Goal: Task Accomplishment & Management: Complete application form

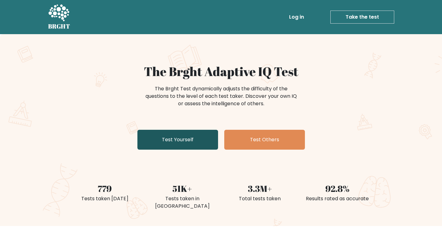
click at [177, 136] on link "Test Yourself" at bounding box center [177, 140] width 81 height 20
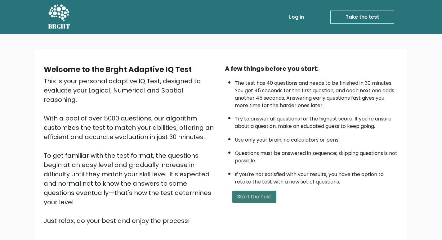
click at [249, 199] on button "Start the Test" at bounding box center [254, 197] width 44 height 12
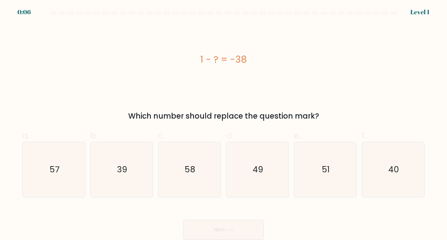
drag, startPoint x: 137, startPoint y: 177, endPoint x: 91, endPoint y: 130, distance: 65.6
click at [92, 131] on label "b. 39" at bounding box center [121, 163] width 63 height 68
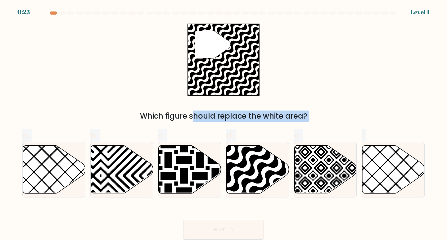
drag, startPoint x: 373, startPoint y: 168, endPoint x: 70, endPoint y: 48, distance: 325.6
click at [70, 48] on form "a." at bounding box center [223, 125] width 447 height 228
click at [229, 129] on span "d." at bounding box center [229, 135] width 7 height 12
click at [224, 124] on input "d." at bounding box center [223, 122] width 0 height 4
radio input "true"
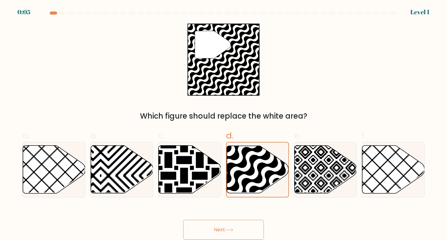
drag, startPoint x: 231, startPoint y: 221, endPoint x: 228, endPoint y: 226, distance: 5.7
click at [228, 222] on button "Next" at bounding box center [223, 230] width 81 height 20
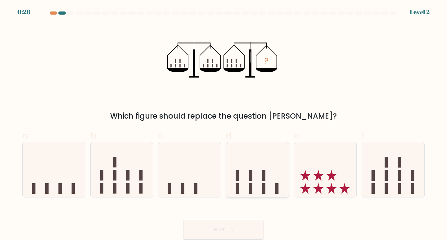
click at [262, 169] on icon at bounding box center [257, 170] width 62 height 52
click at [224, 124] on input "d." at bounding box center [223, 122] width 0 height 4
radio input "true"
drag, startPoint x: 215, startPoint y: 227, endPoint x: 217, endPoint y: 223, distance: 5.0
click at [216, 226] on button "Next" at bounding box center [223, 230] width 81 height 20
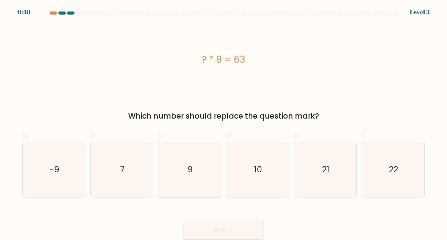
drag, startPoint x: 101, startPoint y: 157, endPoint x: 182, endPoint y: 160, distance: 80.4
drag, startPoint x: 196, startPoint y: 211, endPoint x: 194, endPoint y: 174, distance: 37.0
click at [193, 187] on form "a. 7" at bounding box center [223, 125] width 447 height 228
drag, startPoint x: 199, startPoint y: 166, endPoint x: 271, endPoint y: 106, distance: 93.0
drag, startPoint x: 271, startPoint y: 106, endPoint x: 306, endPoint y: 78, distance: 45.5
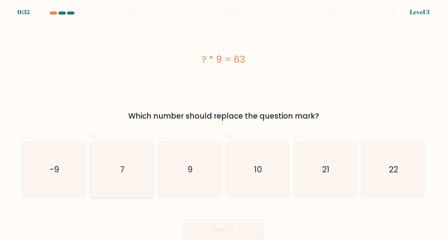
click at [113, 159] on icon "7" at bounding box center [121, 169] width 55 height 55
click at [223, 124] on input "b. 7" at bounding box center [223, 122] width 0 height 4
radio input "true"
click at [113, 159] on icon "7" at bounding box center [122, 169] width 54 height 54
click at [223, 124] on input "b. 7" at bounding box center [223, 122] width 0 height 4
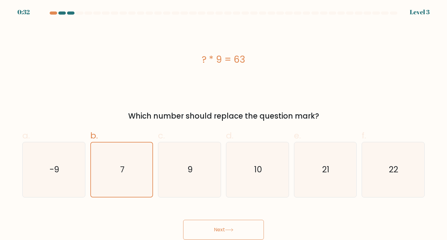
click at [230, 222] on button "Next" at bounding box center [223, 230] width 81 height 20
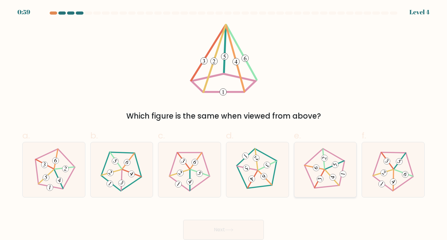
click at [335, 175] on 275 at bounding box center [333, 177] width 8 height 8
click at [224, 124] on input "e." at bounding box center [223, 122] width 0 height 4
radio input "true"
click at [213, 225] on button "Next" at bounding box center [223, 230] width 81 height 20
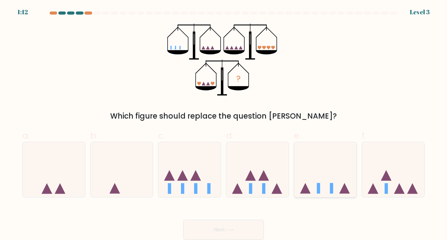
click at [315, 152] on icon at bounding box center [325, 170] width 62 height 52
click at [224, 124] on input "e." at bounding box center [223, 122] width 0 height 4
radio input "true"
click at [242, 227] on button "Next" at bounding box center [223, 230] width 81 height 20
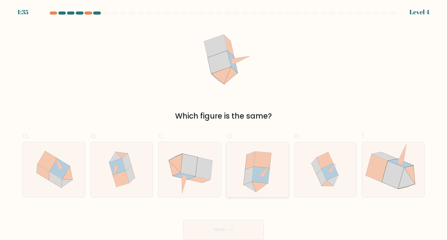
click at [246, 166] on icon at bounding box center [250, 160] width 10 height 18
click at [224, 124] on input "d." at bounding box center [223, 122] width 0 height 4
radio input "true"
drag, startPoint x: 219, startPoint y: 232, endPoint x: 231, endPoint y: 199, distance: 35.0
click at [231, 199] on form at bounding box center [223, 125] width 447 height 228
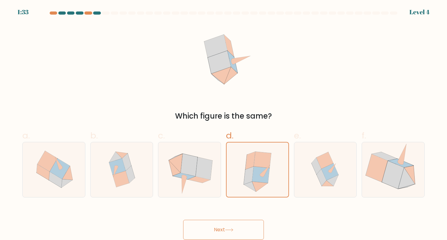
click at [200, 222] on button "Next" at bounding box center [223, 230] width 81 height 20
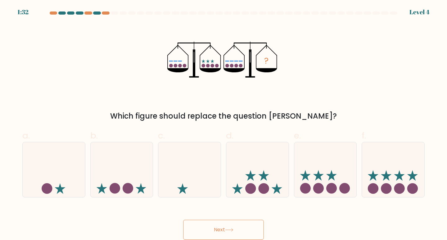
click at [199, 227] on button "Next" at bounding box center [223, 230] width 81 height 20
click at [397, 161] on icon at bounding box center [393, 170] width 62 height 52
click at [224, 124] on input "f." at bounding box center [223, 122] width 0 height 4
radio input "true"
click at [255, 235] on button "Next" at bounding box center [223, 230] width 81 height 20
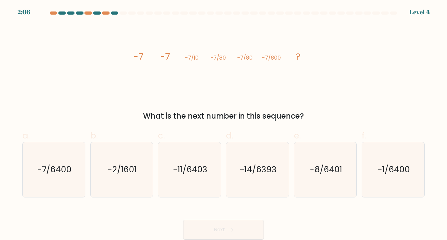
drag, startPoint x: 324, startPoint y: 84, endPoint x: 446, endPoint y: -25, distance: 163.7
click at [446, 0] on html "2:06 Level 4" at bounding box center [223, 120] width 447 height 240
click at [55, 163] on icon "-7/6400" at bounding box center [53, 169] width 55 height 55
click at [17, 182] on form at bounding box center [223, 125] width 447 height 228
click at [30, 160] on icon "-7/6400" at bounding box center [53, 169] width 55 height 55
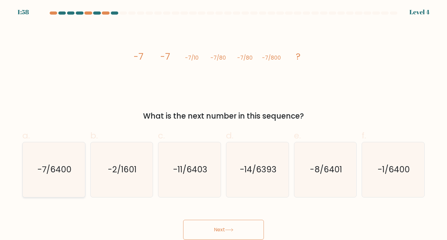
click at [223, 124] on input "a. -7/6400" at bounding box center [223, 122] width 0 height 4
radio input "true"
click at [243, 230] on button "Next" at bounding box center [223, 230] width 81 height 20
click at [243, 223] on button "Next" at bounding box center [223, 230] width 81 height 20
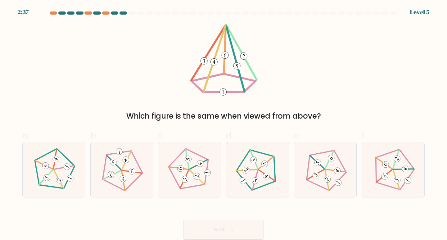
click at [240, 222] on button "Next" at bounding box center [223, 230] width 81 height 20
drag, startPoint x: 228, startPoint y: 209, endPoint x: 218, endPoint y: 194, distance: 18.2
click at [226, 209] on div "Next" at bounding box center [224, 222] width 410 height 35
click at [316, 174] on g at bounding box center [325, 169] width 59 height 59
click at [224, 124] on input "e." at bounding box center [223, 122] width 0 height 4
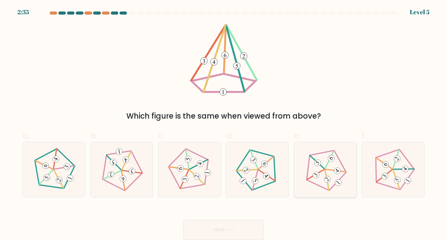
radio input "true"
click at [214, 228] on button "Next" at bounding box center [223, 230] width 81 height 20
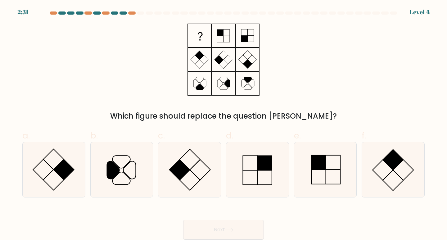
drag, startPoint x: 272, startPoint y: 124, endPoint x: 272, endPoint y: 128, distance: 3.1
click at [272, 129] on div "a. b. c." at bounding box center [223, 160] width 407 height 73
click at [254, 143] on icon at bounding box center [257, 169] width 55 height 55
click at [224, 124] on input "d." at bounding box center [223, 122] width 0 height 4
radio input "true"
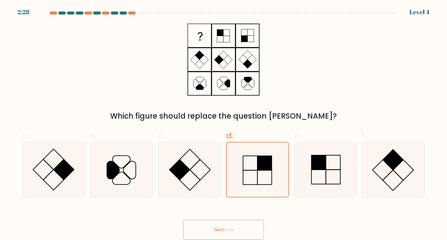
click at [253, 226] on button "Next" at bounding box center [223, 230] width 81 height 20
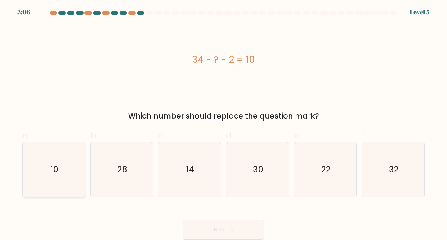
click at [69, 174] on icon "10" at bounding box center [53, 169] width 55 height 55
click at [223, 124] on input "a. 10" at bounding box center [223, 122] width 0 height 4
radio input "true"
click at [248, 233] on button "Next" at bounding box center [223, 230] width 81 height 20
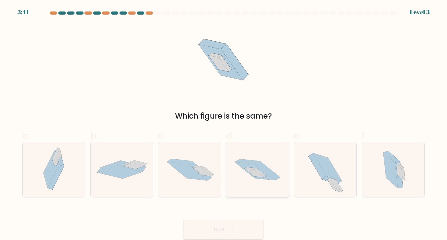
click at [255, 177] on icon at bounding box center [255, 171] width 40 height 18
click at [224, 124] on input "d." at bounding box center [223, 122] width 0 height 4
radio input "true"
click at [234, 227] on button "Next" at bounding box center [223, 230] width 81 height 20
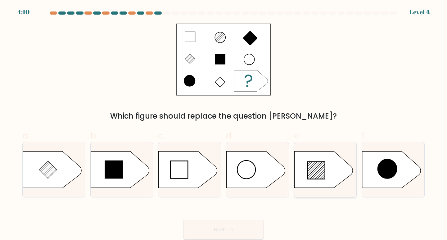
click at [326, 163] on icon at bounding box center [323, 169] width 58 height 36
click at [224, 124] on input "e." at bounding box center [223, 122] width 0 height 4
radio input "true"
click at [213, 228] on button "Next" at bounding box center [223, 230] width 81 height 20
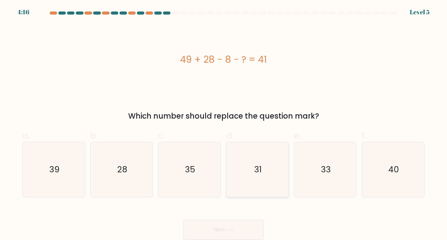
click at [252, 161] on icon "31" at bounding box center [257, 169] width 55 height 55
click at [224, 124] on input "d. 31" at bounding box center [223, 122] width 0 height 4
radio input "true"
click at [235, 225] on button "Next" at bounding box center [223, 230] width 81 height 20
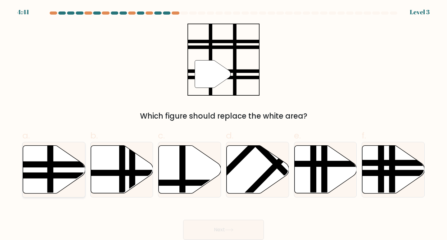
click at [45, 169] on icon at bounding box center [54, 169] width 62 height 49
click at [223, 124] on input "a." at bounding box center [223, 122] width 0 height 4
radio input "true"
click at [203, 228] on button "Next" at bounding box center [223, 230] width 81 height 20
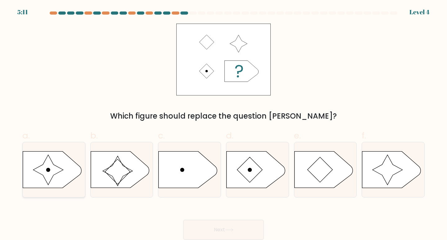
click at [69, 163] on icon at bounding box center [52, 169] width 58 height 36
click at [223, 124] on input "a." at bounding box center [223, 122] width 0 height 4
radio input "true"
click at [202, 227] on button "Next" at bounding box center [223, 230] width 81 height 20
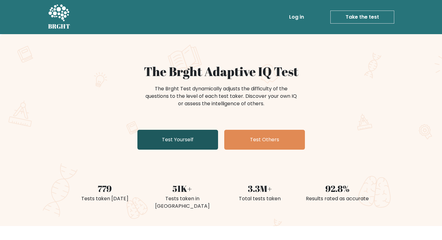
click at [178, 137] on link "Test Yourself" at bounding box center [177, 140] width 81 height 20
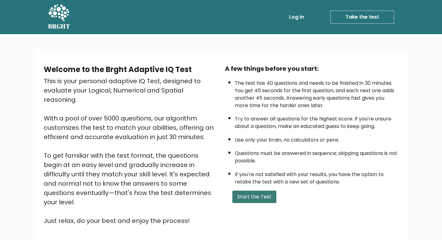
click at [272, 196] on button "Start the Test" at bounding box center [254, 197] width 44 height 12
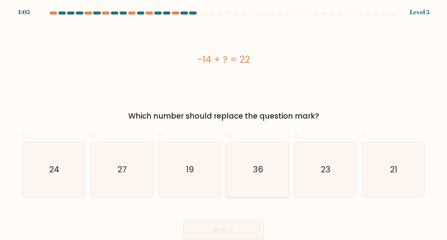
click at [249, 172] on icon "36" at bounding box center [257, 169] width 55 height 55
click at [224, 124] on input "d. 36" at bounding box center [223, 122] width 0 height 4
radio input "true"
click at [235, 227] on button "Next" at bounding box center [223, 230] width 81 height 20
click at [183, 220] on button "Next" at bounding box center [223, 230] width 81 height 20
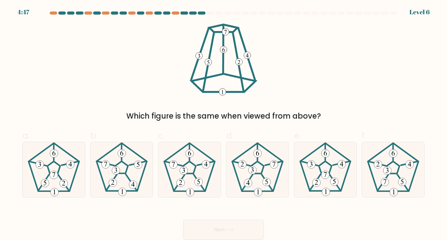
click at [183, 220] on button "Next" at bounding box center [223, 230] width 81 height 20
click at [223, 120] on input "a." at bounding box center [223, 122] width 0 height 4
radio input "true"
click at [324, 161] on icon at bounding box center [325, 169] width 55 height 55
click at [224, 124] on input "e." at bounding box center [223, 122] width 0 height 4
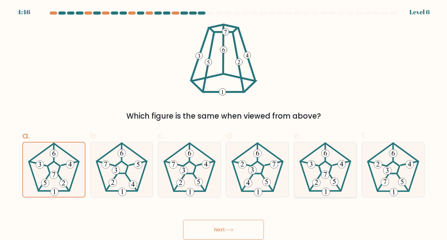
radio input "true"
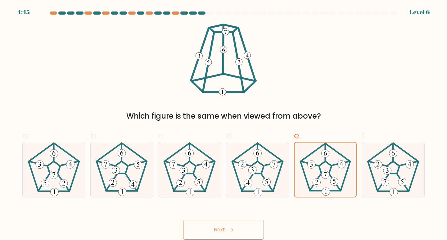
click at [246, 227] on button "Next" at bounding box center [223, 230] width 81 height 20
click at [183, 220] on button "Next" at bounding box center [223, 230] width 81 height 20
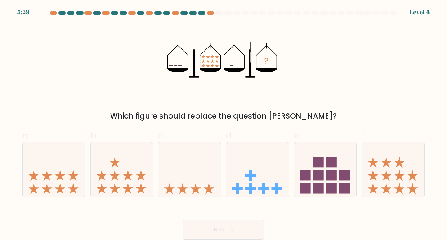
click at [183, 220] on button "Next" at bounding box center [223, 230] width 81 height 20
click at [223, 120] on input "a." at bounding box center [223, 122] width 0 height 4
radio input "true"
click at [223, 120] on input "b." at bounding box center [223, 122] width 0 height 4
radio input "true"
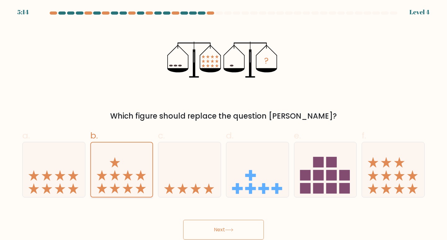
drag, startPoint x: 47, startPoint y: 219, endPoint x: 136, endPoint y: 154, distance: 110.6
click at [114, 170] on form at bounding box center [223, 125] width 447 height 228
click at [178, 178] on icon at bounding box center [189, 170] width 62 height 52
click at [223, 124] on input "c." at bounding box center [223, 122] width 0 height 4
radio input "true"
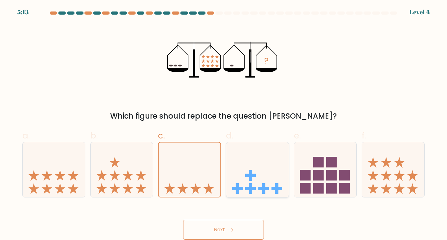
drag, startPoint x: 185, startPoint y: 178, endPoint x: 265, endPoint y: 162, distance: 82.3
click at [225, 169] on div "a. b. c." at bounding box center [223, 160] width 407 height 73
click at [270, 160] on icon at bounding box center [257, 170] width 62 height 52
click at [224, 124] on input "d." at bounding box center [223, 122] width 0 height 4
radio input "true"
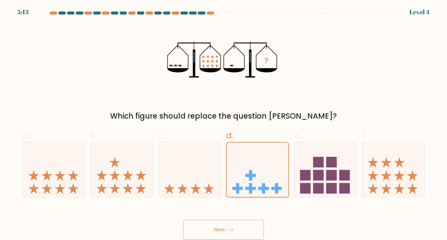
click at [279, 158] on icon at bounding box center [258, 169] width 62 height 51
click at [224, 124] on input "d." at bounding box center [223, 122] width 0 height 4
drag, startPoint x: 318, startPoint y: 160, endPoint x: 328, endPoint y: 161, distance: 9.7
click at [326, 161] on div "e." at bounding box center [325, 163] width 68 height 68
drag, startPoint x: 329, startPoint y: 161, endPoint x: 309, endPoint y: 170, distance: 22.1
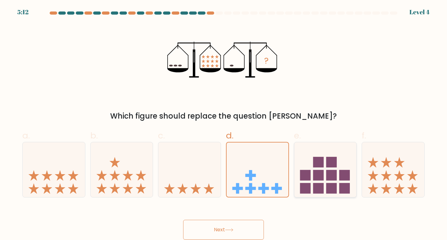
click at [329, 164] on rect at bounding box center [331, 162] width 11 height 11
click at [224, 124] on input "e." at bounding box center [223, 122] width 0 height 4
radio input "true"
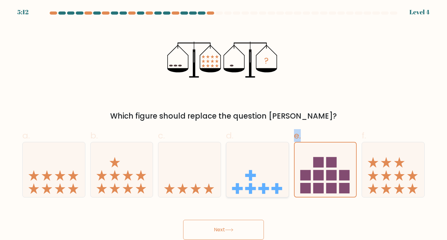
click at [273, 170] on div "a. b. c." at bounding box center [223, 160] width 407 height 73
click at [208, 161] on icon at bounding box center [189, 170] width 62 height 52
click at [223, 124] on input "c." at bounding box center [223, 122] width 0 height 4
radio input "true"
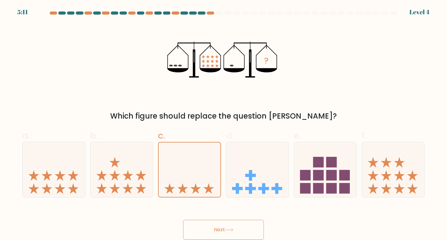
drag, startPoint x: 204, startPoint y: 161, endPoint x: 156, endPoint y: 171, distance: 49.2
click at [195, 164] on icon at bounding box center [190, 169] width 62 height 51
click at [223, 124] on input "c." at bounding box center [223, 122] width 0 height 4
click at [155, 172] on div "c." at bounding box center [189, 163] width 68 height 68
click at [150, 173] on icon at bounding box center [122, 170] width 62 height 52
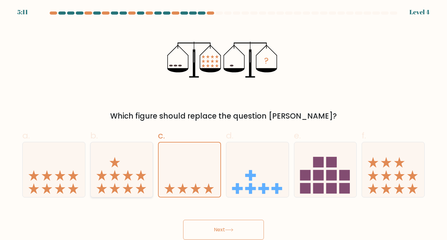
click at [223, 124] on input "b." at bounding box center [223, 122] width 0 height 4
radio input "true"
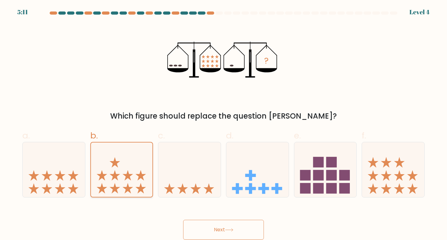
click at [223, 120] on input "a." at bounding box center [223, 122] width 0 height 4
radio input "true"
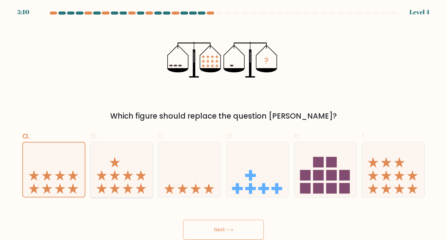
click at [113, 178] on icon at bounding box center [122, 170] width 62 height 52
click at [223, 124] on input "b." at bounding box center [223, 122] width 0 height 4
radio input "true"
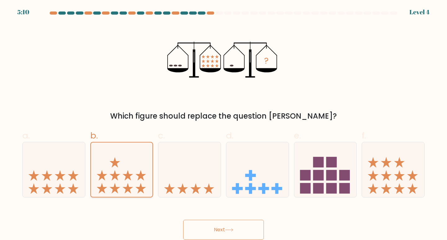
click at [223, 120] on input "a." at bounding box center [223, 122] width 0 height 4
radio input "true"
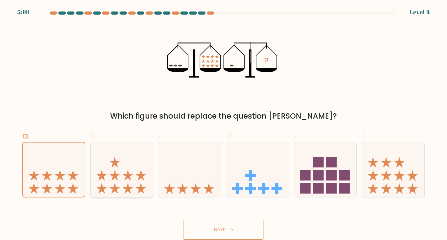
drag, startPoint x: 106, startPoint y: 180, endPoint x: 141, endPoint y: 172, distance: 34.9
click at [141, 172] on icon at bounding box center [122, 170] width 62 height 52
click at [223, 124] on input "b." at bounding box center [223, 122] width 0 height 4
radio input "true"
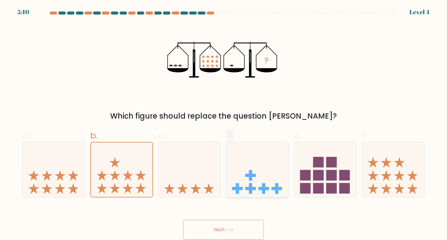
drag, startPoint x: 193, startPoint y: 154, endPoint x: 281, endPoint y: 149, distance: 88.6
click at [280, 149] on div "a. b. c." at bounding box center [223, 160] width 407 height 73
drag, startPoint x: 285, startPoint y: 160, endPoint x: 293, endPoint y: 166, distance: 9.5
click at [287, 163] on icon at bounding box center [257, 170] width 62 height 52
click at [224, 124] on input "d." at bounding box center [223, 122] width 0 height 4
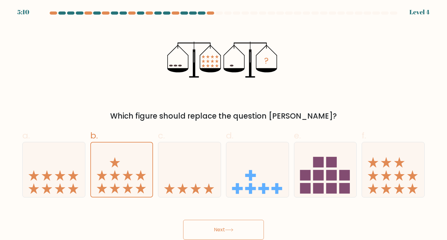
radio input "true"
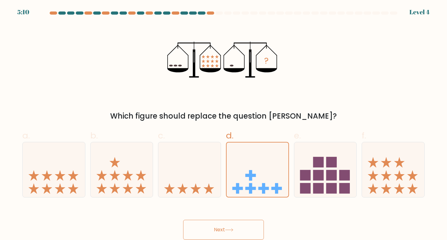
click at [223, 120] on input "c." at bounding box center [223, 122] width 0 height 4
radio input "true"
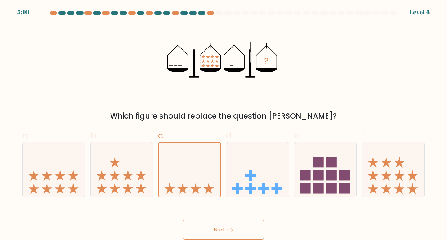
click at [223, 120] on input "b." at bounding box center [223, 122] width 0 height 4
radio input "true"
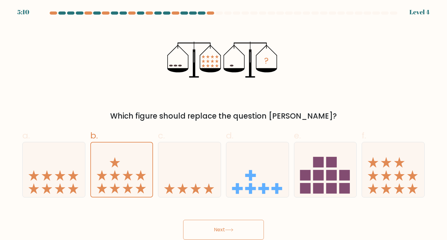
click at [223, 120] on input "a." at bounding box center [223, 122] width 0 height 4
radio input "true"
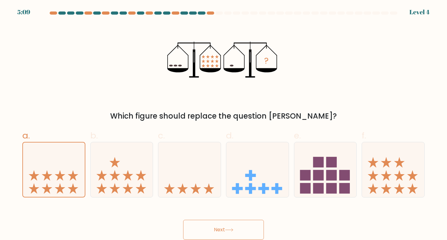
click at [223, 120] on input "f." at bounding box center [223, 122] width 0 height 4
radio input "true"
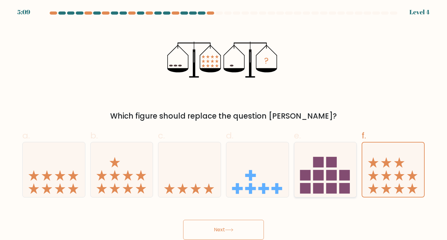
drag, startPoint x: 293, startPoint y: 166, endPoint x: 330, endPoint y: 166, distance: 37.2
click at [304, 166] on div "e." at bounding box center [325, 163] width 68 height 68
drag, startPoint x: 349, startPoint y: 177, endPoint x: 361, endPoint y: 178, distance: 11.9
click at [355, 181] on icon at bounding box center [325, 170] width 62 height 52
click at [224, 124] on input "e." at bounding box center [223, 122] width 0 height 4
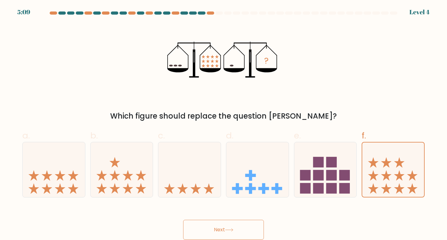
radio input "true"
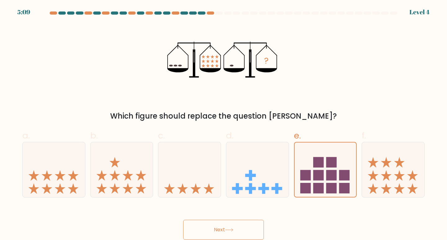
click at [223, 120] on input "d." at bounding box center [223, 122] width 0 height 4
radio input "true"
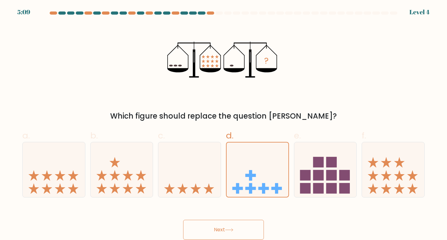
click at [223, 120] on input "c." at bounding box center [223, 122] width 0 height 4
radio input "true"
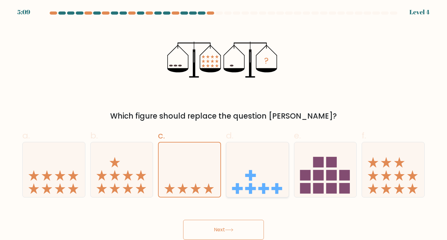
click at [223, 120] on input "b." at bounding box center [223, 122] width 0 height 4
radio input "true"
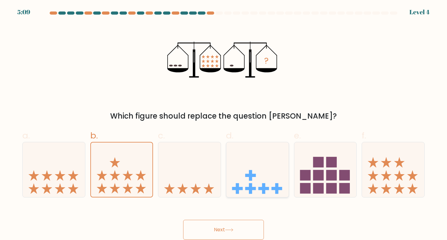
click at [264, 189] on div "a. b. c." at bounding box center [223, 160] width 407 height 73
click at [299, 145] on div at bounding box center [325, 170] width 63 height 56
click at [224, 124] on input "e." at bounding box center [223, 122] width 0 height 4
radio input "true"
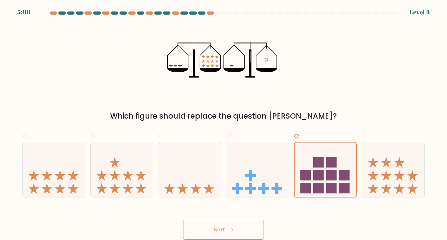
click at [223, 120] on input "d." at bounding box center [223, 122] width 0 height 4
radio input "true"
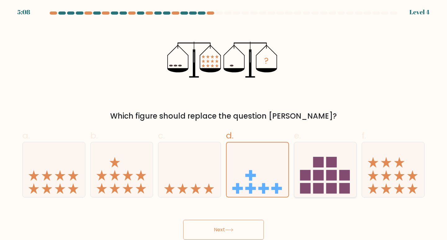
click at [223, 120] on input "c." at bounding box center [223, 122] width 0 height 4
radio input "true"
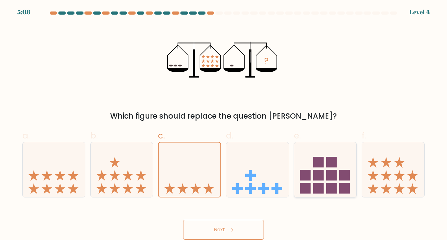
click at [223, 120] on input "b." at bounding box center [223, 122] width 0 height 4
radio input "true"
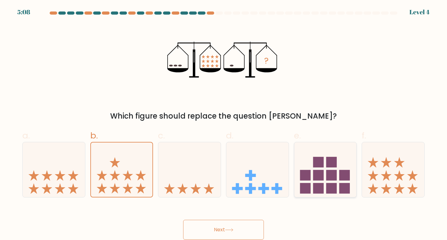
click at [299, 147] on icon at bounding box center [325, 170] width 62 height 52
click at [224, 124] on input "e." at bounding box center [223, 122] width 0 height 4
radio input "true"
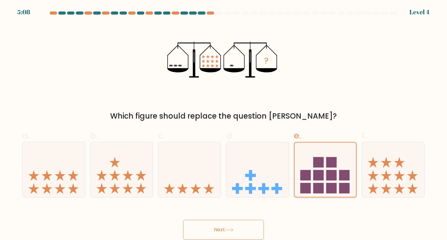
click at [223, 120] on input "d." at bounding box center [223, 122] width 0 height 4
radio input "true"
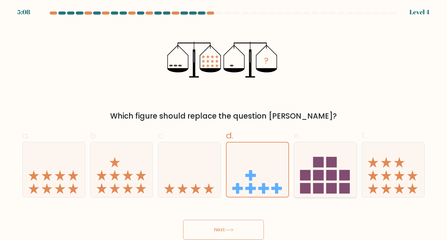
click at [223, 120] on input "c." at bounding box center [223, 122] width 0 height 4
radio input "true"
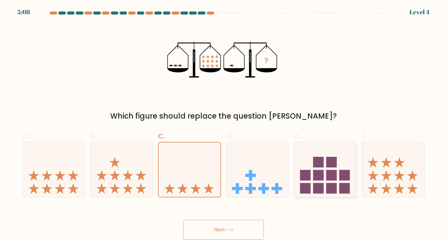
click at [223, 120] on input "b." at bounding box center [223, 122] width 0 height 4
radio input "true"
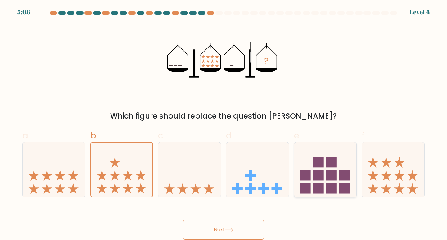
click at [223, 120] on input "a." at bounding box center [223, 122] width 0 height 4
radio input "true"
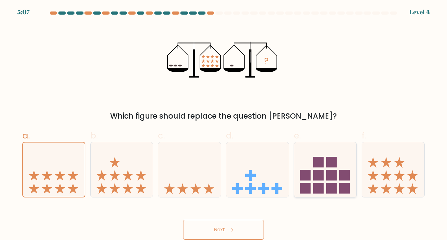
drag, startPoint x: 306, startPoint y: 171, endPoint x: 356, endPoint y: 172, distance: 50.0
click at [322, 184] on icon at bounding box center [325, 170] width 62 height 52
click at [224, 124] on input "e." at bounding box center [223, 122] width 0 height 4
radio input "true"
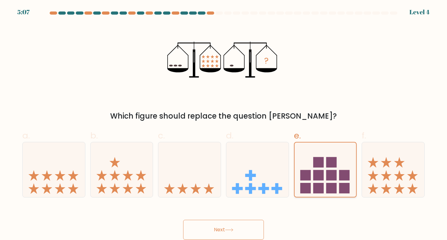
click at [223, 120] on input "d." at bounding box center [223, 122] width 0 height 4
radio input "true"
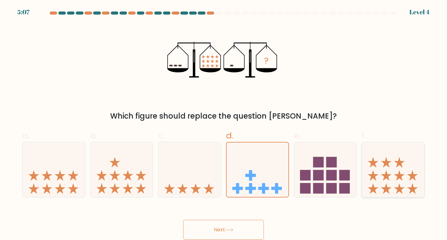
click at [223, 120] on input "c." at bounding box center [223, 122] width 0 height 4
radio input "true"
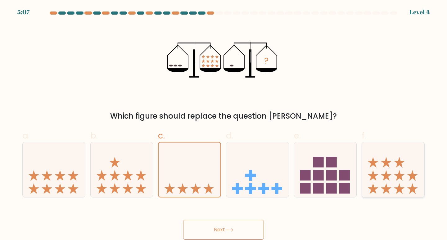
click at [223, 120] on input "b." at bounding box center [223, 122] width 0 height 4
radio input "true"
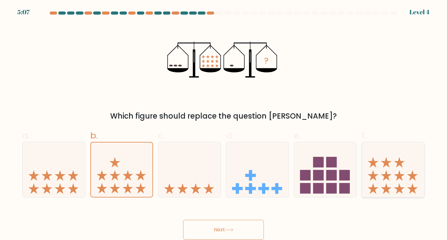
click at [223, 120] on input "a." at bounding box center [223, 122] width 0 height 4
radio input "true"
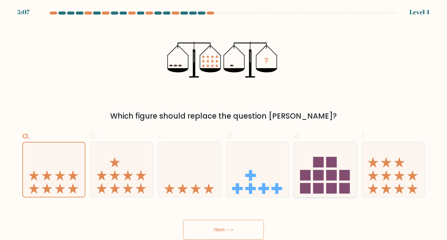
drag, startPoint x: 370, startPoint y: 173, endPoint x: 321, endPoint y: 168, distance: 48.4
click at [358, 168] on div "a. b. c." at bounding box center [223, 160] width 407 height 73
drag, startPoint x: 287, startPoint y: 171, endPoint x: 255, endPoint y: 166, distance: 32.3
click at [273, 170] on div "d." at bounding box center [257, 163] width 68 height 68
drag, startPoint x: 231, startPoint y: 167, endPoint x: 178, endPoint y: 174, distance: 53.8
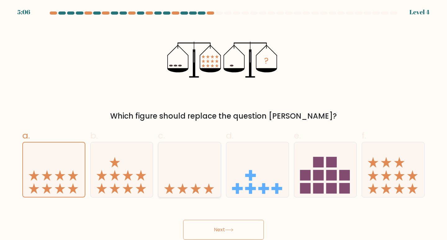
click at [198, 172] on div "a. b. c." at bounding box center [223, 160] width 407 height 73
click at [174, 173] on icon at bounding box center [189, 170] width 62 height 52
click at [223, 124] on input "c." at bounding box center [223, 122] width 0 height 4
radio input "true"
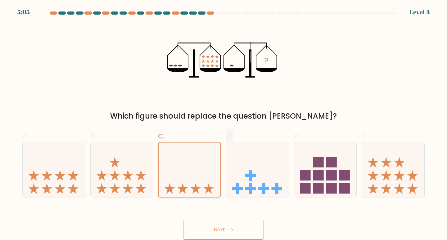
click at [223, 120] on input "b." at bounding box center [223, 122] width 0 height 4
radio input "true"
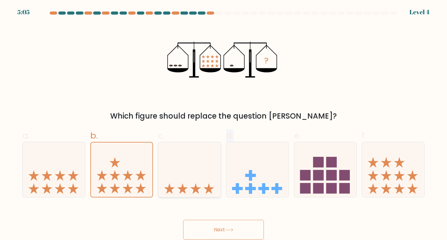
radio input "false"
click at [223, 120] on input "a." at bounding box center [223, 122] width 0 height 4
radio input "true"
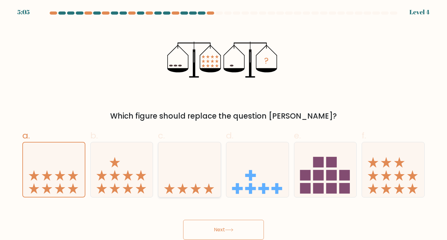
click at [223, 120] on input "f." at bounding box center [223, 122] width 0 height 4
radio input "true"
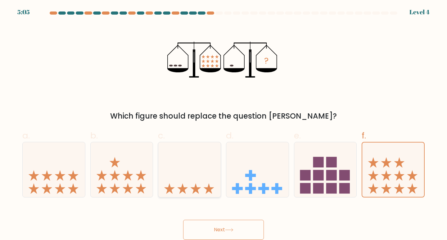
click at [223, 120] on input "e." at bounding box center [223, 122] width 0 height 4
radio input "true"
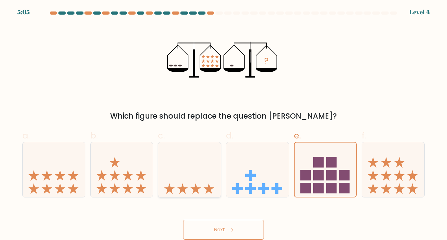
click at [223, 120] on input "d." at bounding box center [223, 122] width 0 height 4
radio input "true"
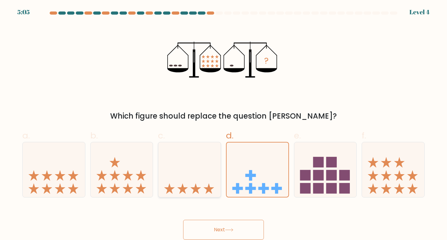
click at [223, 120] on input "c." at bounding box center [223, 122] width 0 height 4
radio input "true"
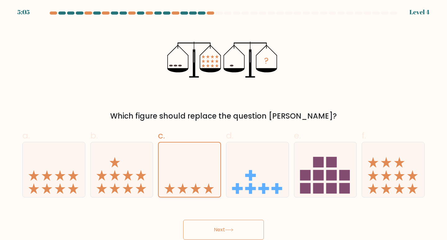
click at [223, 120] on input "b." at bounding box center [223, 122] width 0 height 4
radio input "true"
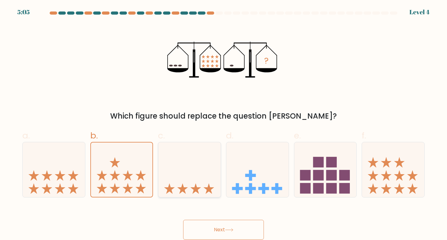
click at [223, 120] on input "a." at bounding box center [223, 122] width 0 height 4
radio input "true"
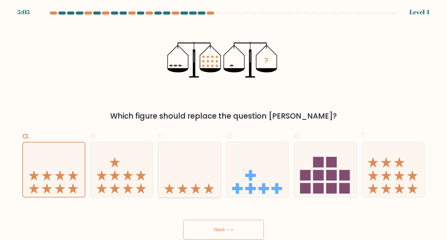
click at [223, 120] on input "f." at bounding box center [223, 122] width 0 height 4
radio input "true"
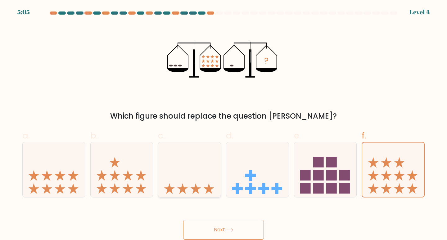
click at [223, 120] on input "e." at bounding box center [223, 122] width 0 height 4
radio input "true"
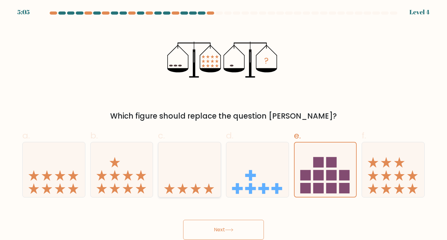
click at [223, 120] on input "d." at bounding box center [223, 122] width 0 height 4
radio input "true"
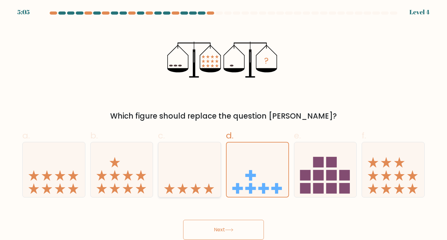
click at [223, 120] on input "c." at bounding box center [223, 122] width 0 height 4
radio input "true"
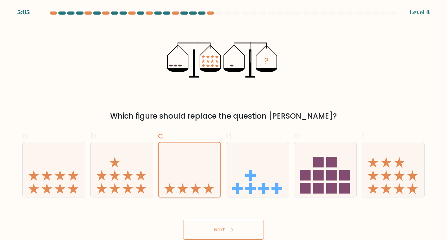
click at [223, 120] on input "b." at bounding box center [223, 122] width 0 height 4
radio input "true"
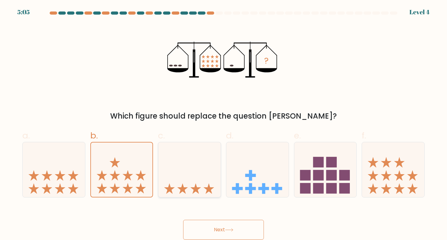
click at [223, 120] on input "a." at bounding box center [223, 122] width 0 height 4
radio input "true"
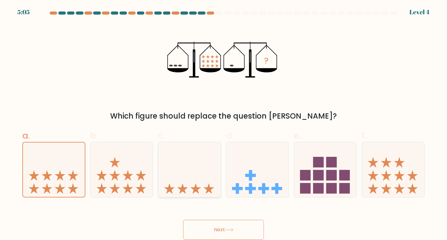
click at [223, 120] on input "f." at bounding box center [223, 122] width 0 height 4
radio input "true"
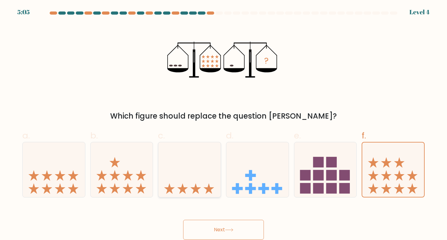
click at [223, 120] on input "e." at bounding box center [223, 122] width 0 height 4
radio input "true"
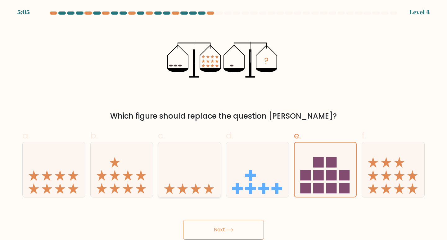
click at [223, 120] on input "d." at bounding box center [223, 122] width 0 height 4
radio input "true"
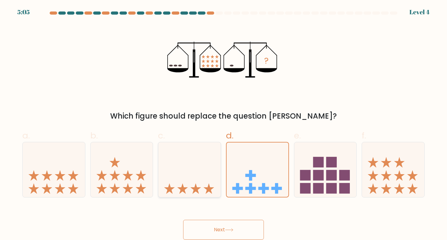
click at [223, 120] on input "c." at bounding box center [223, 122] width 0 height 4
radio input "true"
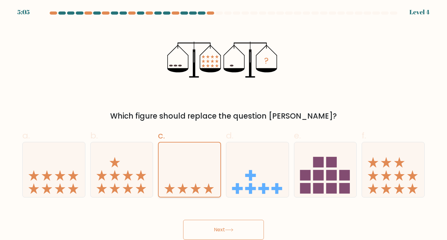
click at [223, 120] on input "b." at bounding box center [223, 122] width 0 height 4
radio input "true"
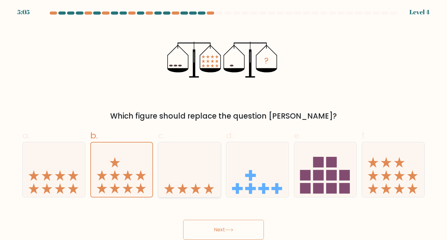
click at [223, 120] on input "a." at bounding box center [223, 122] width 0 height 4
radio input "true"
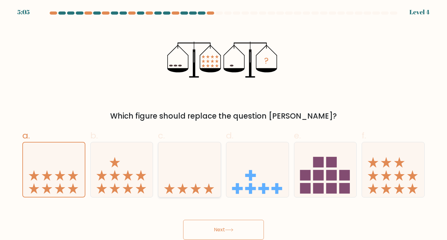
click at [223, 120] on input "f." at bounding box center [223, 122] width 0 height 4
radio input "true"
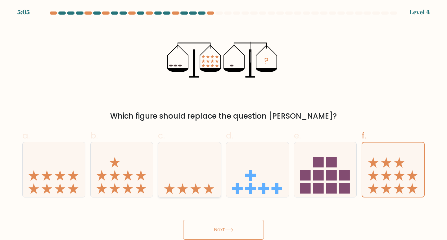
click at [223, 120] on input "e." at bounding box center [223, 122] width 0 height 4
radio input "true"
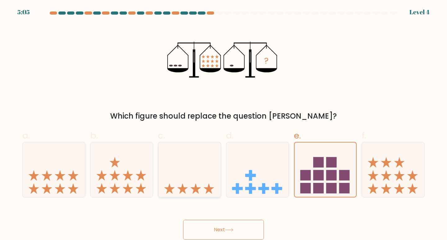
click at [223, 120] on input "d." at bounding box center [223, 122] width 0 height 4
radio input "true"
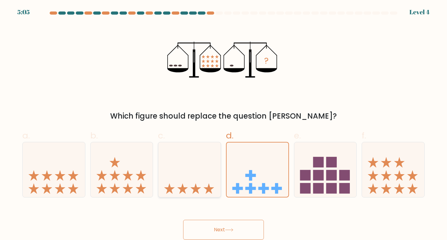
click at [223, 120] on input "c." at bounding box center [223, 122] width 0 height 4
radio input "true"
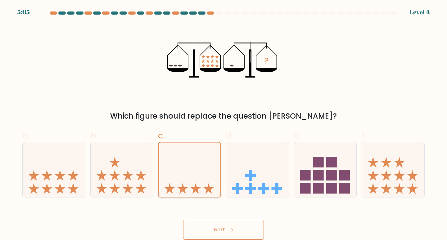
click at [223, 120] on input "b." at bounding box center [223, 122] width 0 height 4
radio input "true"
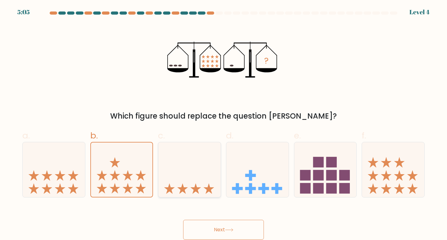
click at [223, 120] on input "a." at bounding box center [223, 122] width 0 height 4
radio input "true"
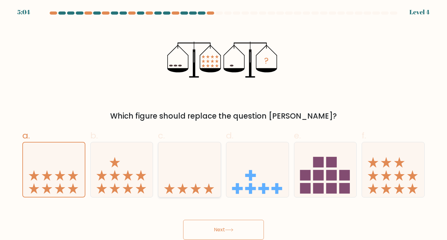
click at [223, 120] on input "f." at bounding box center [223, 122] width 0 height 4
radio input "true"
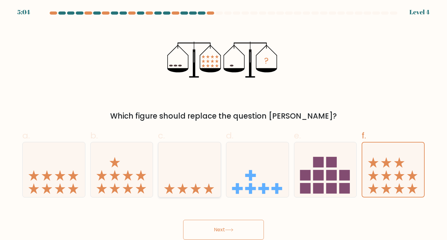
click at [223, 120] on input "e." at bounding box center [223, 122] width 0 height 4
radio input "true"
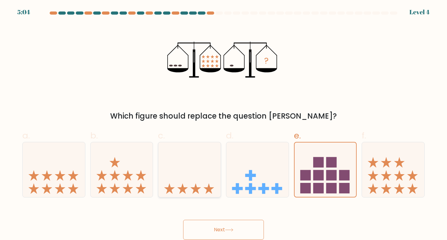
click at [223, 120] on input "d." at bounding box center [223, 122] width 0 height 4
radio input "true"
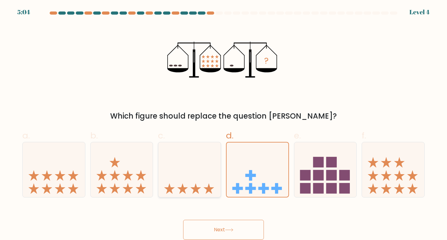
click at [223, 120] on input "c." at bounding box center [223, 122] width 0 height 4
radio input "true"
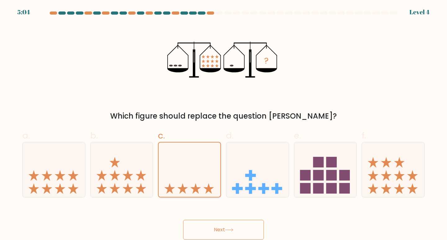
click at [223, 120] on input "b." at bounding box center [223, 122] width 0 height 4
radio input "true"
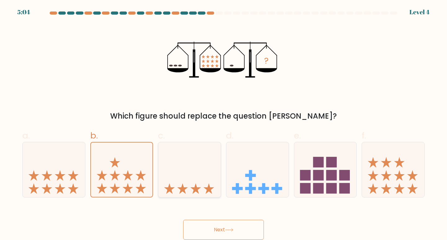
click at [223, 120] on input "a." at bounding box center [223, 122] width 0 height 4
radio input "true"
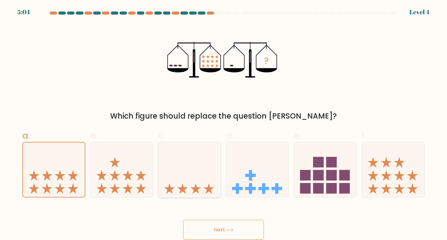
click at [223, 120] on input "f." at bounding box center [223, 122] width 0 height 4
radio input "true"
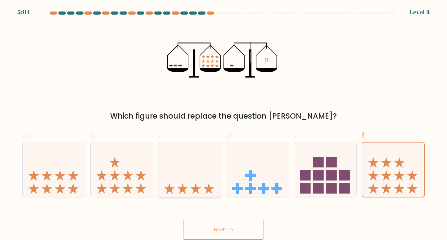
click at [223, 120] on input "e." at bounding box center [223, 122] width 0 height 4
radio input "true"
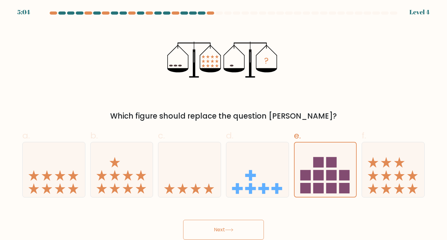
click at [223, 120] on input "d." at bounding box center [223, 122] width 0 height 4
radio input "true"
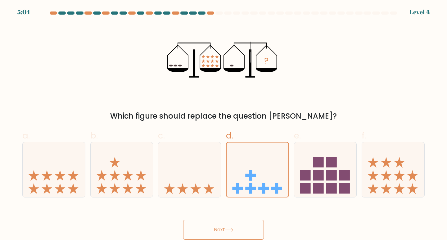
click at [223, 120] on input "c." at bounding box center [223, 122] width 0 height 4
radio input "true"
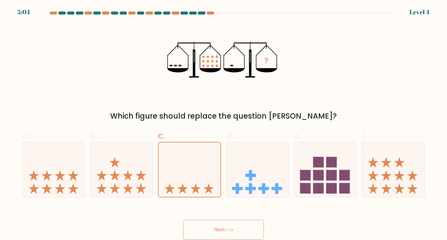
click at [223, 120] on input "b." at bounding box center [223, 122] width 0 height 4
radio input "true"
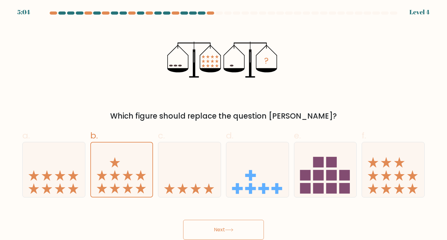
click at [223, 120] on input "a." at bounding box center [223, 122] width 0 height 4
radio input "true"
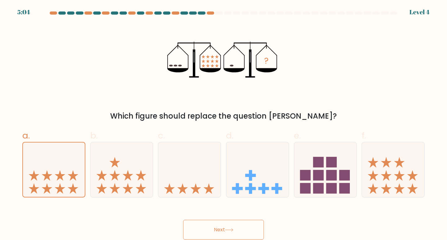
click at [223, 120] on input "f." at bounding box center [223, 122] width 0 height 4
radio input "true"
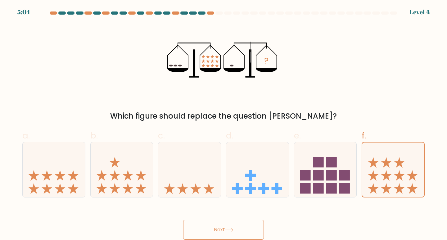
click at [223, 120] on input "e." at bounding box center [223, 122] width 0 height 4
radio input "true"
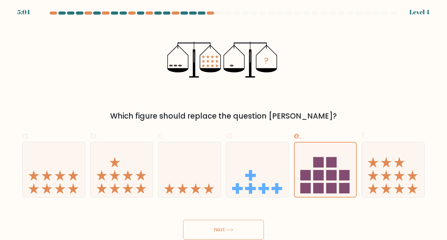
click at [223, 120] on input "d." at bounding box center [223, 122] width 0 height 4
radio input "true"
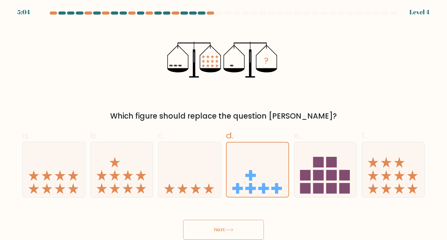
click at [223, 120] on input "c." at bounding box center [223, 122] width 0 height 4
radio input "true"
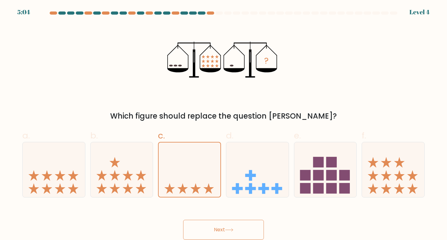
click at [223, 120] on input "b." at bounding box center [223, 122] width 0 height 4
radio input "true"
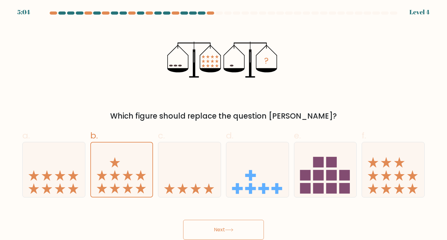
click at [223, 120] on input "a." at bounding box center [223, 122] width 0 height 4
radio input "true"
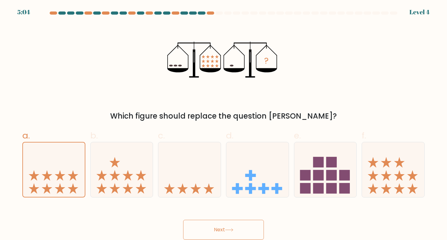
click at [223, 120] on input "f." at bounding box center [223, 122] width 0 height 4
radio input "true"
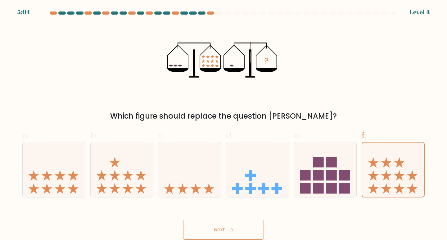
click at [223, 120] on input "e." at bounding box center [223, 122] width 0 height 4
radio input "true"
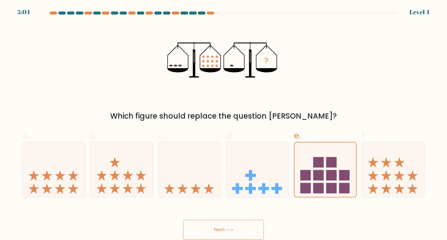
click at [223, 120] on input "d." at bounding box center [223, 122] width 0 height 4
radio input "true"
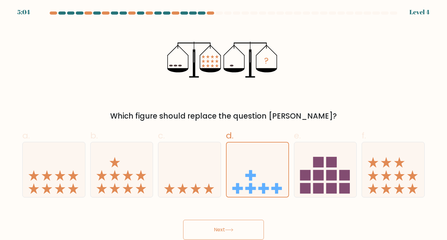
click at [223, 120] on input "c." at bounding box center [223, 122] width 0 height 4
radio input "true"
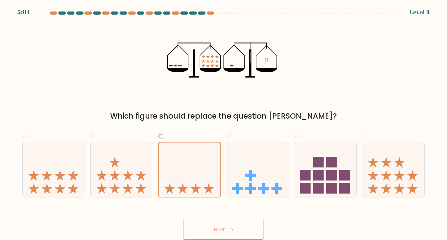
click at [223, 120] on input "b." at bounding box center [223, 122] width 0 height 4
radio input "true"
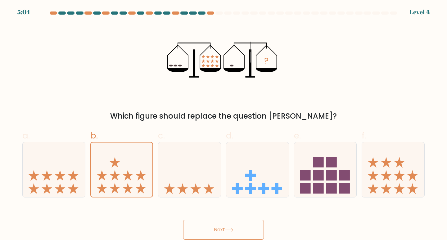
click at [223, 120] on input "a." at bounding box center [223, 122] width 0 height 4
radio input "true"
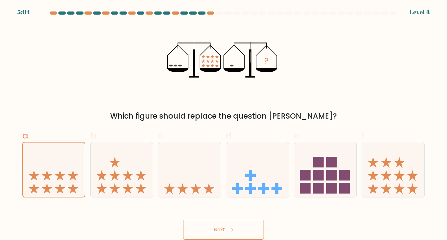
click at [223, 120] on input "f." at bounding box center [223, 122] width 0 height 4
radio input "true"
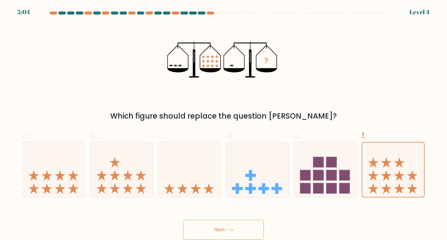
click at [223, 120] on input "e." at bounding box center [223, 122] width 0 height 4
radio input "true"
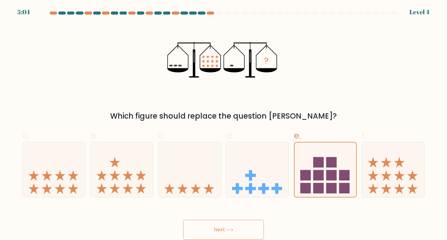
click at [223, 120] on input "d." at bounding box center [223, 122] width 0 height 4
radio input "true"
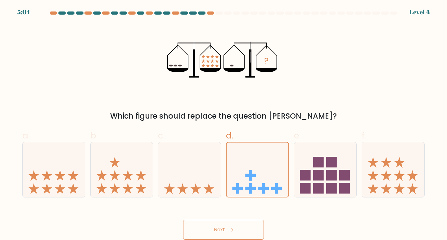
click at [223, 120] on input "c." at bounding box center [223, 122] width 0 height 4
radio input "true"
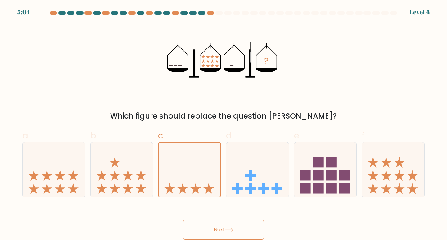
click at [223, 120] on input "b." at bounding box center [223, 122] width 0 height 4
radio input "true"
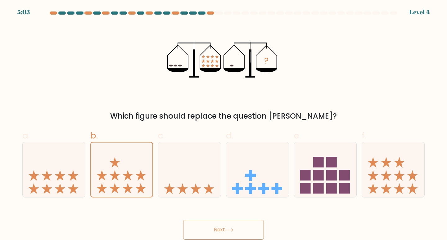
click at [223, 120] on input "a." at bounding box center [223, 122] width 0 height 4
radio input "true"
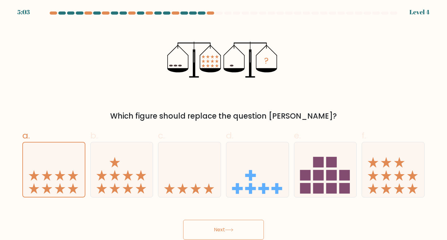
click at [223, 120] on input "f." at bounding box center [223, 122] width 0 height 4
radio input "true"
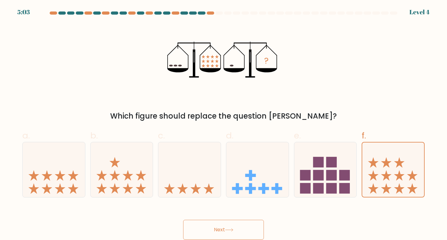
click at [223, 120] on input "e." at bounding box center [223, 122] width 0 height 4
radio input "true"
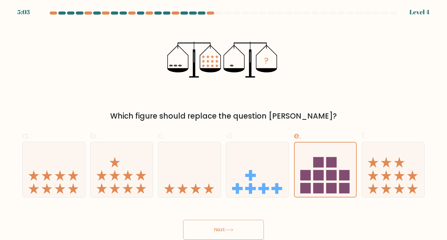
click at [223, 120] on input "d." at bounding box center [223, 122] width 0 height 4
radio input "true"
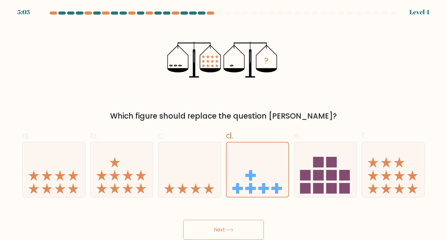
click at [223, 120] on input "c." at bounding box center [223, 122] width 0 height 4
radio input "true"
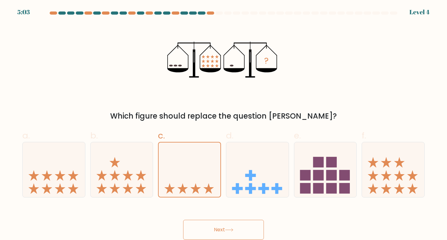
click at [223, 120] on input "b." at bounding box center [223, 122] width 0 height 4
radio input "true"
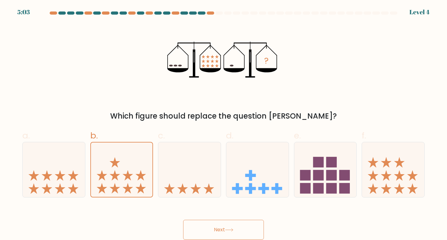
click at [223, 120] on input "a." at bounding box center [223, 122] width 0 height 4
radio input "true"
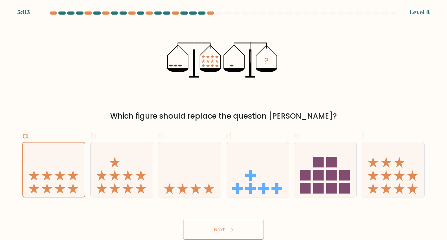
click at [223, 120] on input "f." at bounding box center [223, 122] width 0 height 4
radio input "true"
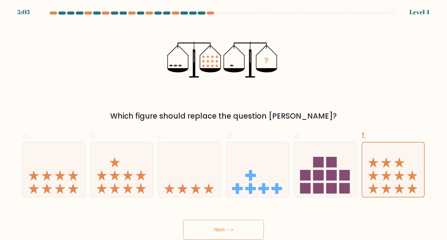
click at [223, 120] on input "e." at bounding box center [223, 122] width 0 height 4
radio input "true"
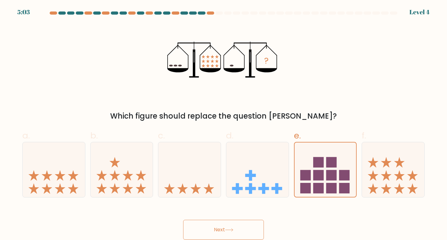
click at [223, 120] on input "d." at bounding box center [223, 122] width 0 height 4
radio input "true"
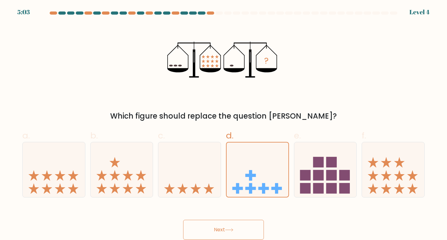
click at [223, 120] on input "c." at bounding box center [223, 122] width 0 height 4
radio input "true"
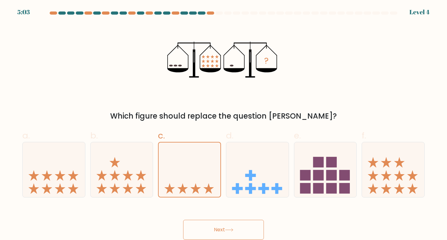
click at [223, 120] on input "b." at bounding box center [223, 122] width 0 height 4
radio input "true"
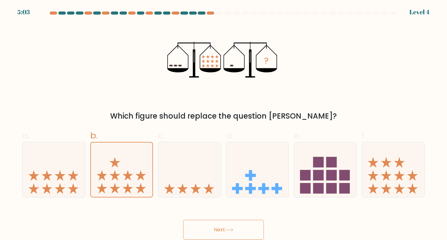
click at [223, 120] on input "a." at bounding box center [223, 122] width 0 height 4
radio input "true"
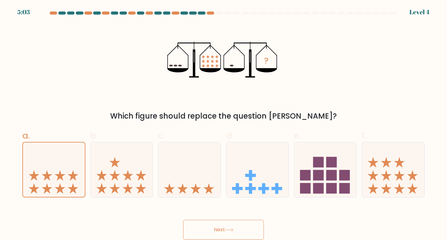
click at [223, 120] on input "f." at bounding box center [223, 122] width 0 height 4
radio input "true"
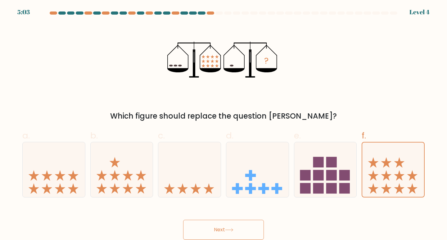
click at [223, 120] on input "e." at bounding box center [223, 122] width 0 height 4
radio input "true"
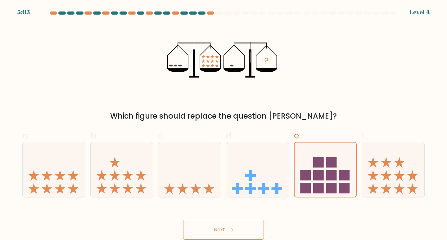
click at [223, 120] on input "d." at bounding box center [223, 122] width 0 height 4
radio input "true"
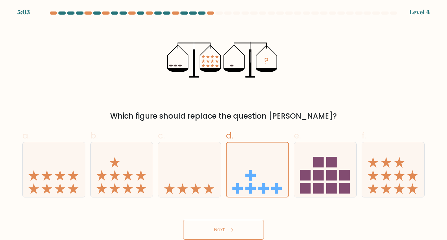
click at [223, 120] on input "c." at bounding box center [223, 122] width 0 height 4
radio input "true"
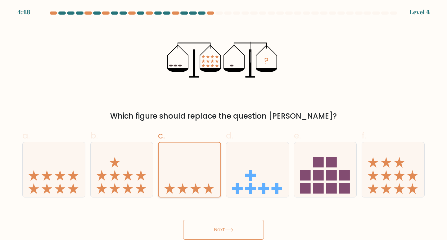
click at [223, 120] on input "d." at bounding box center [223, 122] width 0 height 4
radio input "true"
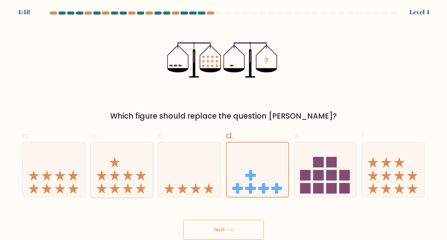
click at [223, 120] on input "e." at bounding box center [223, 122] width 0 height 4
radio input "true"
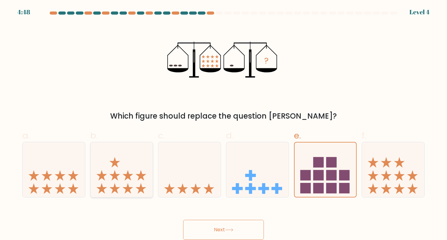
click at [223, 120] on input "d." at bounding box center [223, 122] width 0 height 4
radio input "true"
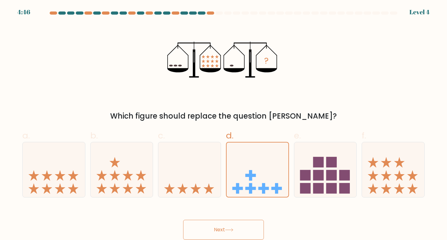
click at [183, 220] on button "Next" at bounding box center [223, 230] width 81 height 20
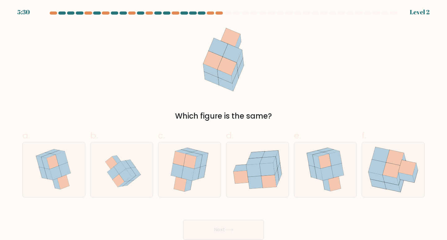
click at [183, 220] on button "Next" at bounding box center [223, 230] width 81 height 20
drag, startPoint x: 239, startPoint y: 231, endPoint x: 239, endPoint y: 165, distance: 66.1
drag, startPoint x: 254, startPoint y: 175, endPoint x: 231, endPoint y: 238, distance: 67.1
click at [254, 176] on icon at bounding box center [253, 170] width 15 height 13
click at [224, 124] on input "d." at bounding box center [223, 122] width 0 height 4
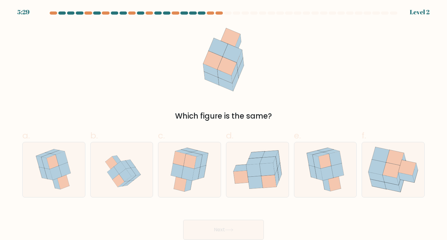
radio input "true"
click at [183, 220] on button "Next" at bounding box center [223, 230] width 81 height 20
click at [227, 232] on button "Next" at bounding box center [223, 230] width 81 height 20
click at [183, 220] on button "Next" at bounding box center [223, 230] width 81 height 20
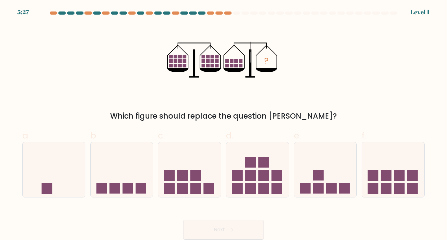
click at [183, 220] on button "Next" at bounding box center [223, 230] width 81 height 20
click at [223, 120] on input "a." at bounding box center [223, 122] width 0 height 4
radio input "true"
click at [401, 160] on icon at bounding box center [393, 170] width 62 height 52
click at [224, 124] on input "f." at bounding box center [223, 122] width 0 height 4
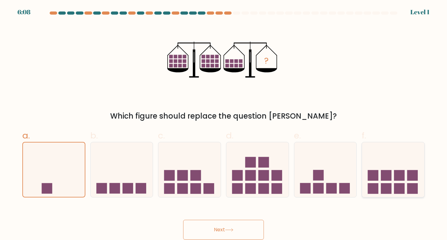
radio input "true"
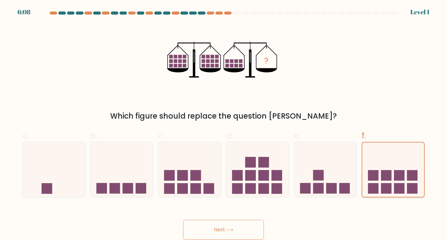
click at [183, 220] on button "Next" at bounding box center [223, 230] width 81 height 20
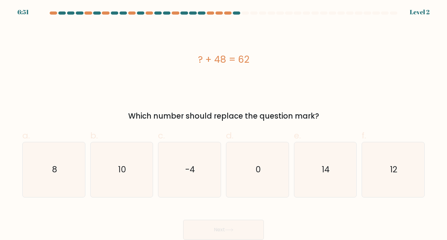
click at [183, 220] on button "Next" at bounding box center [223, 230] width 81 height 20
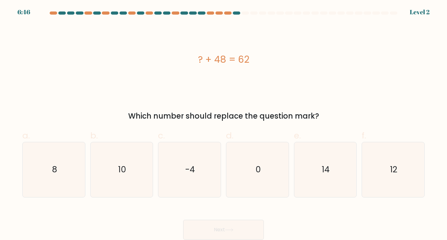
click at [183, 220] on button "Next" at bounding box center [223, 230] width 81 height 20
click at [330, 146] on icon "14" at bounding box center [325, 169] width 55 height 55
click at [224, 124] on input "e. 14" at bounding box center [223, 122] width 0 height 4
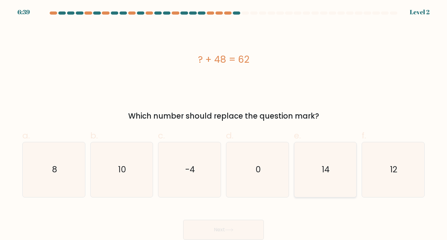
radio input "true"
click at [183, 220] on button "Next" at bounding box center [223, 230] width 81 height 20
click at [239, 227] on button "Next" at bounding box center [223, 230] width 81 height 20
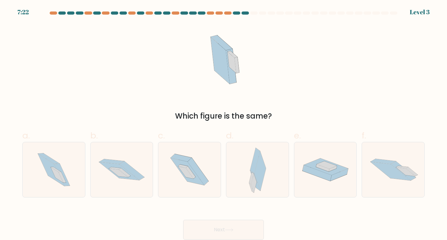
click at [183, 220] on button "Next" at bounding box center [223, 230] width 81 height 20
click at [223, 120] on input "a." at bounding box center [223, 122] width 0 height 4
radio input "true"
click at [245, 165] on div at bounding box center [257, 170] width 63 height 56
click at [224, 124] on input "d." at bounding box center [223, 122] width 0 height 4
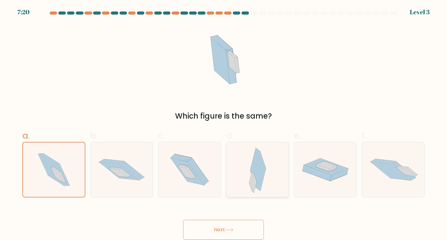
radio input "true"
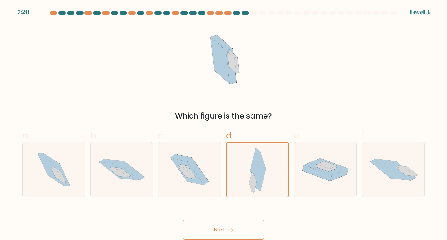
click at [183, 220] on button "Next" at bounding box center [223, 230] width 81 height 20
drag, startPoint x: 243, startPoint y: 213, endPoint x: 243, endPoint y: 217, distance: 4.3
click at [243, 217] on div "Next" at bounding box center [224, 222] width 410 height 35
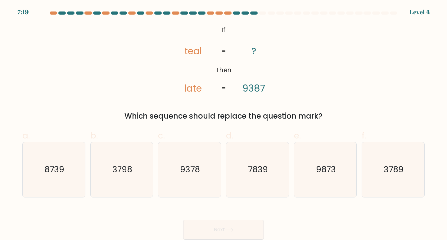
click at [243, 222] on button "Next" at bounding box center [223, 230] width 81 height 20
click at [223, 120] on input "a. 8739" at bounding box center [223, 122] width 0 height 4
radio input "true"
click at [183, 220] on button "Next" at bounding box center [223, 230] width 81 height 20
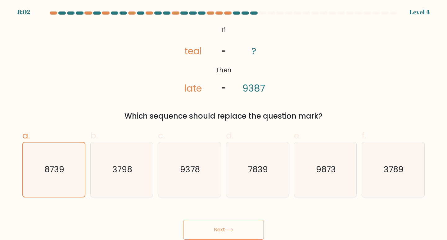
click button "Next" at bounding box center [223, 230] width 81 height 20
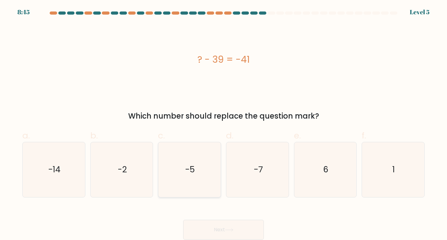
click at [223, 120] on input "a. -14" at bounding box center [223, 122] width 0 height 4
radio input "true"
click at [183, 220] on button "Next" at bounding box center [223, 230] width 81 height 20
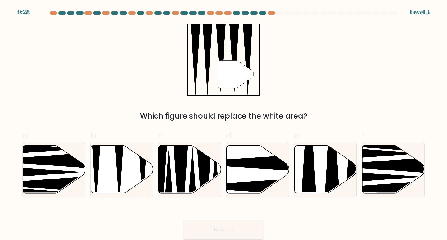
click at [223, 120] on input "a." at bounding box center [223, 122] width 0 height 4
radio input "true"
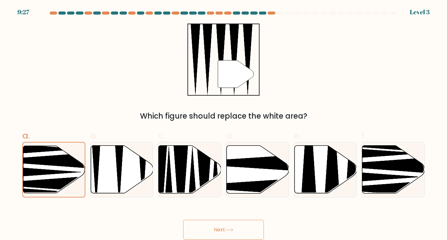
click at [183, 220] on button "Next" at bounding box center [223, 230] width 81 height 20
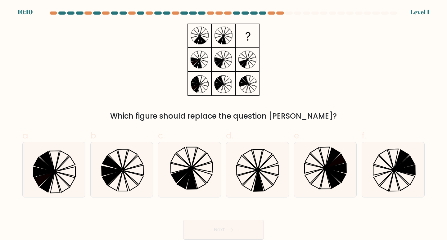
click at [223, 120] on input "a." at bounding box center [223, 122] width 0 height 4
radio input "true"
click at [183, 220] on button "Next" at bounding box center [223, 230] width 81 height 20
drag, startPoint x: 310, startPoint y: 168, endPoint x: 288, endPoint y: 174, distance: 22.4
click at [307, 168] on icon at bounding box center [325, 169] width 55 height 55
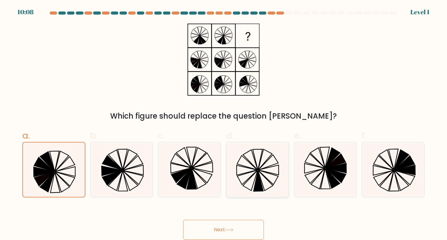
click at [224, 124] on input "e." at bounding box center [223, 122] width 0 height 4
radio input "true"
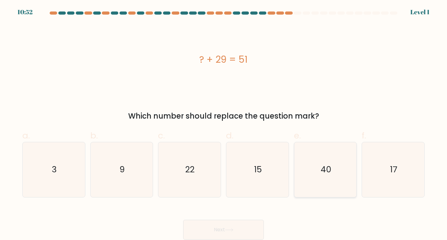
drag, startPoint x: 275, startPoint y: 170, endPoint x: 317, endPoint y: 148, distance: 47.5
click at [277, 168] on icon "15" at bounding box center [257, 169] width 55 height 55
click at [224, 124] on input "d. 15" at bounding box center [223, 122] width 0 height 4
radio input "true"
click at [183, 220] on button "Next" at bounding box center [223, 230] width 81 height 20
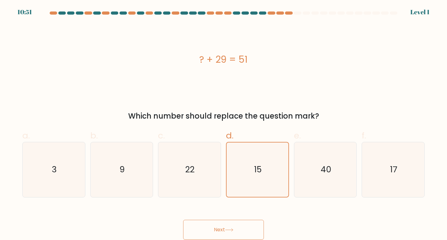
click at [194, 228] on button "Next" at bounding box center [223, 230] width 81 height 20
click at [183, 220] on button "Next" at bounding box center [223, 230] width 81 height 20
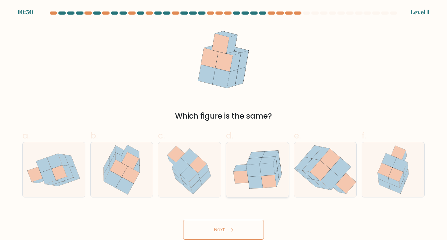
click at [183, 220] on button "Next" at bounding box center [223, 230] width 81 height 20
click at [291, 161] on div "e." at bounding box center [325, 163] width 68 height 68
drag, startPoint x: 239, startPoint y: 175, endPoint x: 242, endPoint y: 198, distance: 23.8
click at [239, 175] on icon at bounding box center [240, 177] width 15 height 13
click at [224, 124] on input "d." at bounding box center [223, 122] width 0 height 4
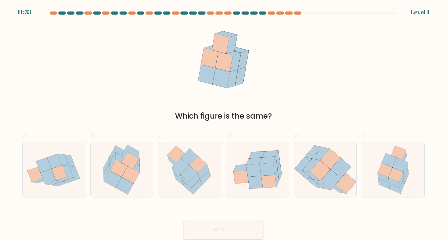
radio input "true"
click at [183, 220] on button "Next" at bounding box center [223, 230] width 81 height 20
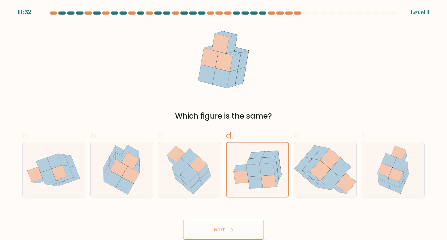
click at [247, 231] on button "Next" at bounding box center [223, 230] width 81 height 20
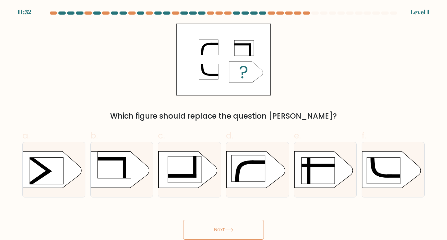
click at [183, 220] on button "Next" at bounding box center [223, 230] width 81 height 20
drag, startPoint x: 245, startPoint y: 159, endPoint x: 245, endPoint y: 170, distance: 10.6
click at [245, 170] on rect at bounding box center [247, 168] width 33 height 26
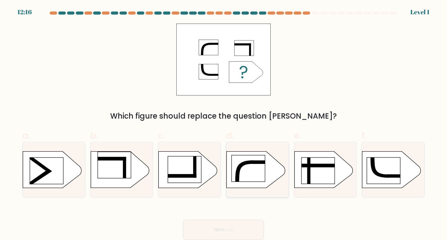
click at [224, 124] on input "d." at bounding box center [223, 122] width 0 height 4
radio input "true"
click at [250, 220] on button "Next" at bounding box center [223, 230] width 81 height 20
click at [183, 220] on button "Next" at bounding box center [223, 230] width 81 height 20
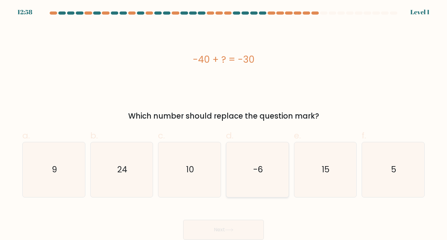
click at [183, 220] on button "Next" at bounding box center [223, 230] width 81 height 20
click at [223, 120] on input "a. 9" at bounding box center [223, 122] width 0 height 4
radio input "true"
click at [183, 220] on button "Next" at bounding box center [223, 230] width 81 height 20
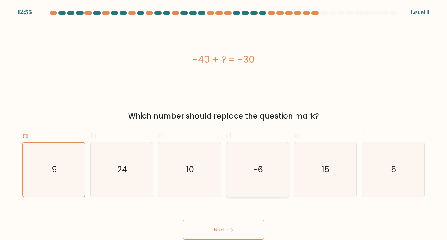
click at [183, 220] on button "Next" at bounding box center [223, 230] width 81 height 20
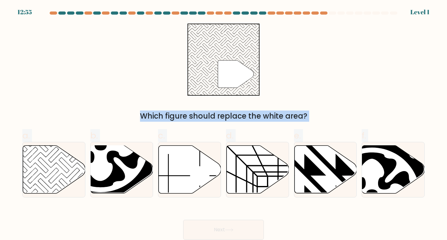
click at [255, 190] on icon at bounding box center [258, 170] width 62 height 48
click at [224, 124] on input "d." at bounding box center [223, 122] width 0 height 4
radio input "true"
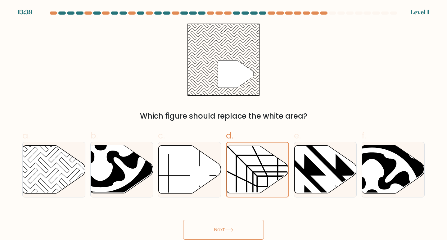
drag, startPoint x: 255, startPoint y: 190, endPoint x: 251, endPoint y: 199, distance: 10.3
click at [252, 195] on div at bounding box center [257, 170] width 63 height 56
click at [224, 124] on input "d." at bounding box center [223, 122] width 0 height 4
click at [183, 220] on button "Next" at bounding box center [223, 230] width 81 height 20
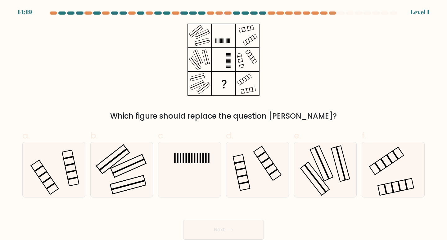
click at [223, 120] on input "a." at bounding box center [223, 122] width 0 height 4
radio input "true"
click at [183, 220] on button "Next" at bounding box center [223, 230] width 81 height 20
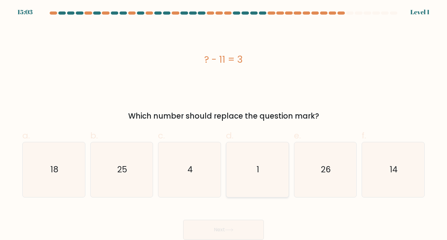
click at [223, 120] on input "a. 18" at bounding box center [223, 122] width 0 height 4
radio input "true"
click at [234, 163] on icon "1" at bounding box center [257, 169] width 55 height 55
click at [224, 124] on input "d. 1" at bounding box center [223, 122] width 0 height 4
radio input "true"
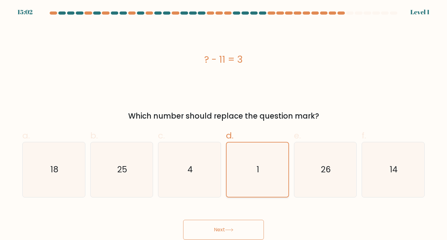
click at [183, 220] on button "Next" at bounding box center [223, 230] width 81 height 20
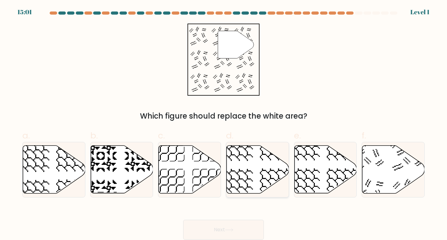
click at [223, 120] on input "d." at bounding box center [223, 122] width 0 height 4
radio input "true"
click at [246, 176] on icon at bounding box center [258, 169] width 62 height 47
click at [224, 124] on input "d." at bounding box center [223, 122] width 0 height 4
click at [183, 220] on button "Next" at bounding box center [223, 230] width 81 height 20
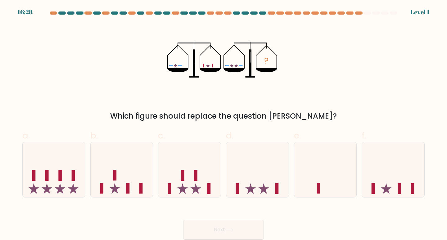
click at [183, 220] on button "Next" at bounding box center [223, 230] width 81 height 20
click at [246, 182] on icon at bounding box center [257, 170] width 62 height 52
click at [224, 124] on input "d." at bounding box center [223, 122] width 0 height 4
radio input "true"
click at [183, 220] on button "Next" at bounding box center [223, 230] width 81 height 20
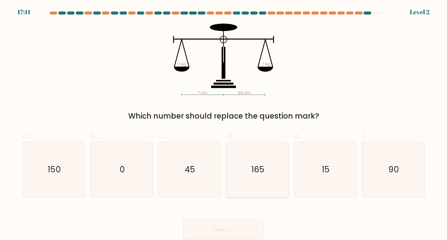
click at [246, 182] on icon "165" at bounding box center [257, 169] width 55 height 55
click at [224, 124] on input "d. 165" at bounding box center [223, 122] width 0 height 4
radio input "true"
click at [183, 220] on button "Next" at bounding box center [223, 230] width 81 height 20
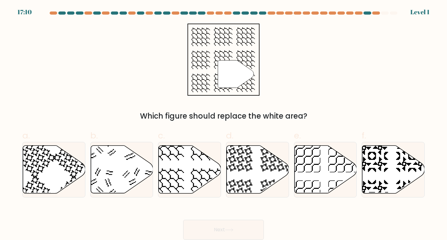
click at [183, 220] on button "Next" at bounding box center [223, 230] width 81 height 20
click at [245, 182] on icon at bounding box center [236, 195] width 32 height 32
click at [224, 124] on input "d." at bounding box center [223, 122] width 0 height 4
radio input "true"
click at [183, 220] on button "Next" at bounding box center [223, 230] width 81 height 20
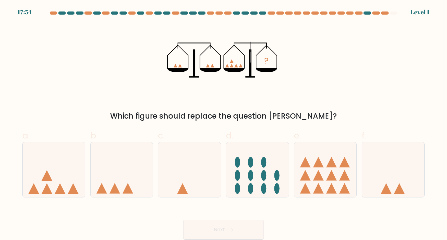
click at [183, 220] on button "Next" at bounding box center [223, 230] width 81 height 20
click at [223, 120] on input "a." at bounding box center [223, 122] width 0 height 4
radio input "true"
click at [183, 220] on button "Next" at bounding box center [223, 230] width 81 height 20
click at [242, 182] on icon at bounding box center [257, 170] width 62 height 52
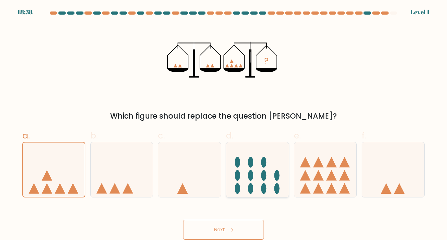
click at [224, 124] on input "d." at bounding box center [223, 122] width 0 height 4
radio input "true"
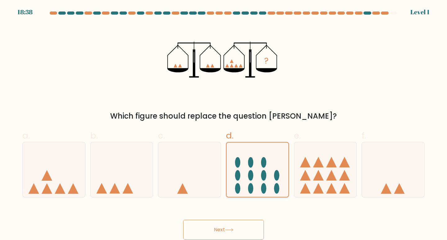
click at [183, 220] on button "Next" at bounding box center [223, 230] width 81 height 20
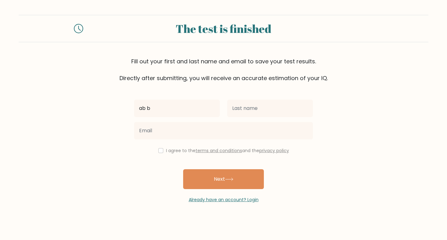
click at [174, 111] on input "ab b" at bounding box center [177, 108] width 86 height 17
type input "ab b BVGNJGFVG- -"
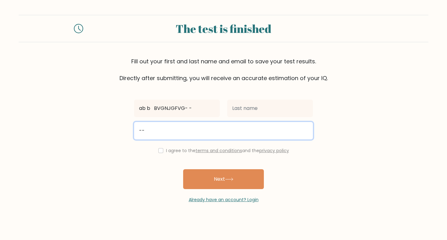
drag, startPoint x: 275, startPoint y: 122, endPoint x: 272, endPoint y: 114, distance: 8.9
click at [275, 121] on div "--" at bounding box center [223, 130] width 186 height 22
type input "----------"
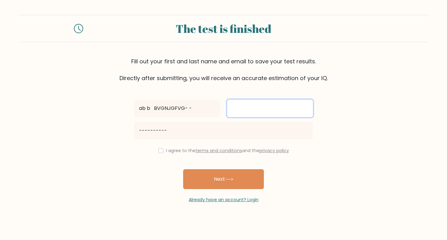
click at [267, 105] on input "text" at bounding box center [270, 108] width 86 height 17
type input "V-BXC"
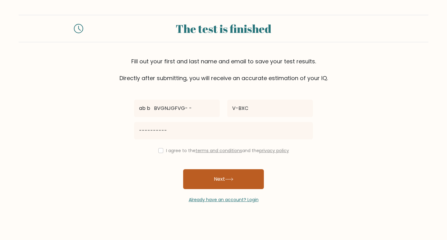
drag, startPoint x: 236, startPoint y: 182, endPoint x: 233, endPoint y: 180, distance: 3.5
click at [236, 182] on button "Next" at bounding box center [223, 179] width 81 height 20
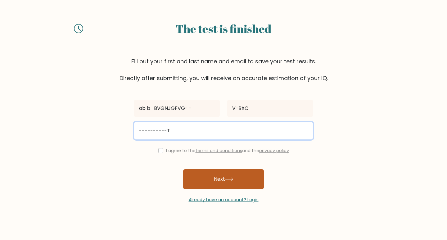
type input "----------T"
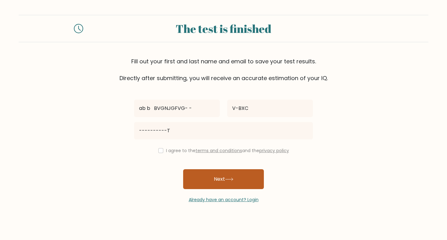
click at [233, 180] on icon at bounding box center [229, 178] width 8 height 3
click at [183, 169] on button "Next" at bounding box center [223, 179] width 81 height 20
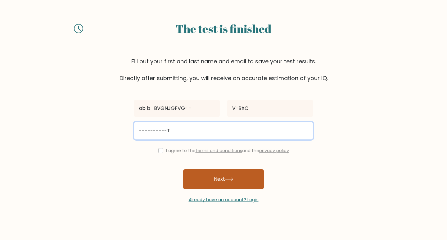
click at [233, 180] on icon at bounding box center [229, 178] width 8 height 3
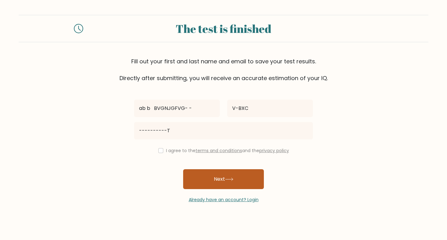
click at [183, 169] on button "Next" at bounding box center [223, 179] width 81 height 20
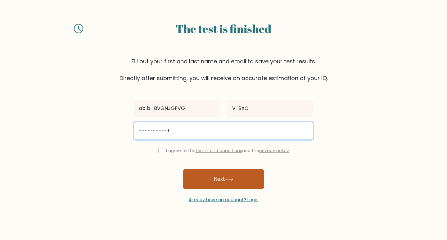
click at [233, 180] on icon at bounding box center [229, 178] width 8 height 3
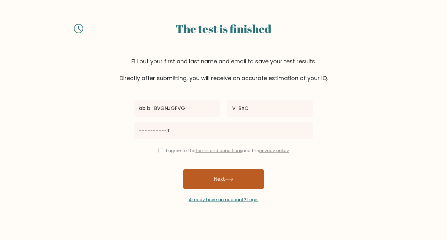
click at [233, 180] on icon at bounding box center [229, 178] width 8 height 3
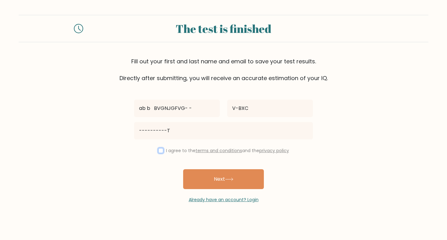
click at [160, 150] on input "checkbox" at bounding box center [160, 150] width 5 height 5
click at [158, 148] on input "checkbox" at bounding box center [160, 150] width 5 height 5
click at [160, 150] on input "checkbox" at bounding box center [160, 150] width 5 height 5
checkbox input "true"
click at [183, 169] on button "Next" at bounding box center [223, 179] width 81 height 20
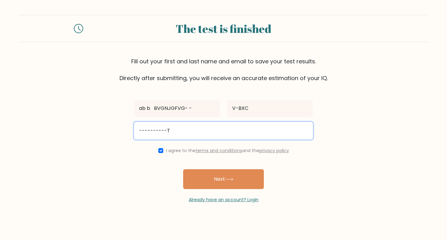
click at [183, 169] on button "Next" at bounding box center [223, 179] width 81 height 20
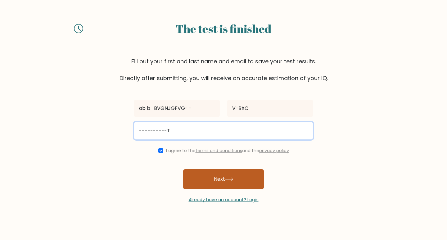
click at [183, 169] on button "Next" at bounding box center [223, 179] width 81 height 20
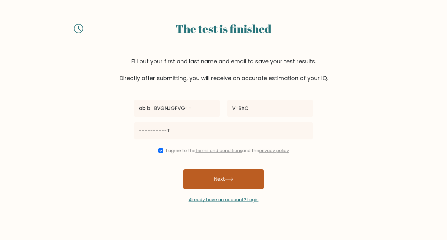
click at [183, 169] on button "Next" at bounding box center [223, 179] width 81 height 20
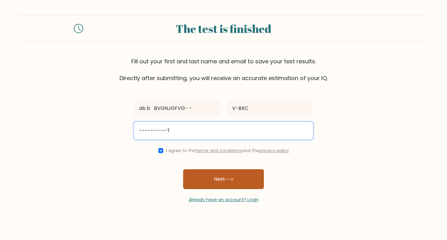
click at [231, 173] on button "Next" at bounding box center [223, 179] width 81 height 20
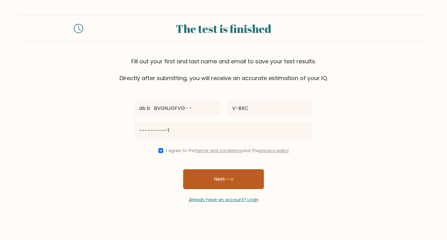
click at [231, 173] on button "Next" at bounding box center [223, 179] width 81 height 20
click at [183, 169] on button "Next" at bounding box center [223, 179] width 81 height 20
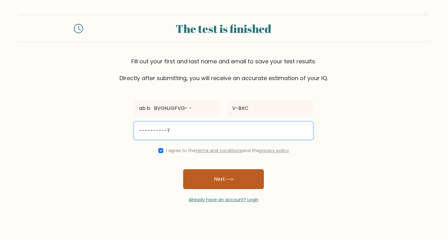
click at [231, 173] on button "Next" at bounding box center [223, 179] width 81 height 20
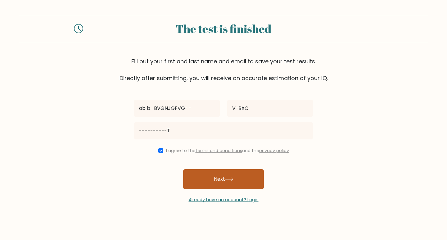
click at [183, 169] on button "Next" at bounding box center [223, 179] width 81 height 20
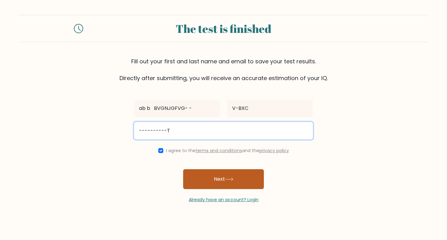
click at [231, 173] on button "Next" at bounding box center [223, 179] width 81 height 20
click at [183, 169] on button "Next" at bounding box center [223, 179] width 81 height 20
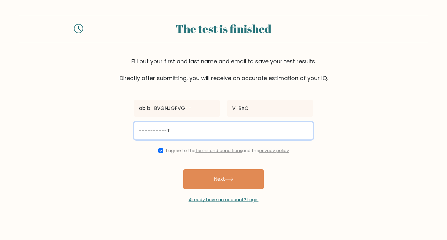
click at [183, 169] on button "Next" at bounding box center [223, 179] width 81 height 20
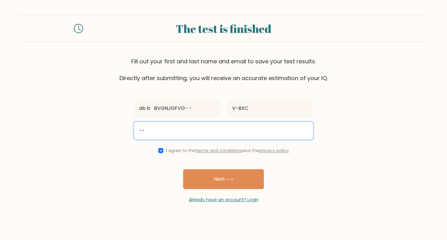
type input "-"
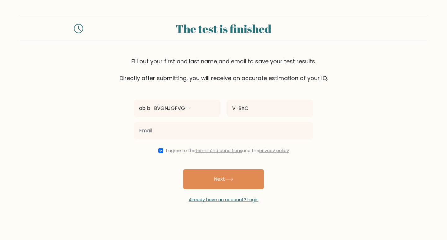
drag, startPoint x: 20, startPoint y: 252, endPoint x: 27, endPoint y: 252, distance: 7.8
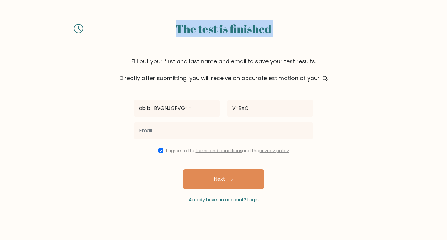
drag, startPoint x: 27, startPoint y: 252, endPoint x: 17, endPoint y: -4, distance: 256.2
click at [17, 0] on html "The test is finished Fill out your first and last name and email to save your t…" at bounding box center [223, 120] width 447 height 240
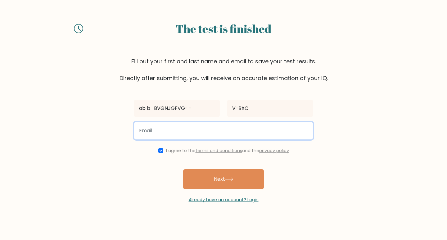
click at [167, 134] on input "email" at bounding box center [223, 130] width 179 height 17
type input "shahbazrsool04@gmail.com"
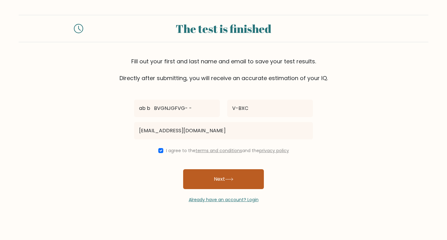
click at [207, 181] on button "Next" at bounding box center [223, 179] width 81 height 20
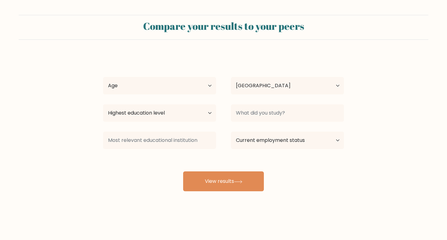
select select "PK"
click at [210, 89] on select "Age Under [DEMOGRAPHIC_DATA] [DEMOGRAPHIC_DATA] [DEMOGRAPHIC_DATA] [DEMOGRAPHIC…" at bounding box center [159, 85] width 113 height 17
select select "min_18"
click at [103, 77] on select "Age Under [DEMOGRAPHIC_DATA] [DEMOGRAPHIC_DATA] [DEMOGRAPHIC_DATA] [DEMOGRAPHIC…" at bounding box center [159, 85] width 113 height 17
click at [211, 112] on select "Highest education level No schooling Primary Lower Secondary Upper Secondary Oc…" at bounding box center [159, 112] width 113 height 17
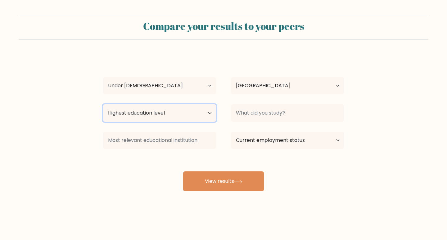
select select "lower_secondary"
click at [103, 104] on select "Highest education level No schooling Primary Lower Secondary Upper Secondary Oc…" at bounding box center [159, 112] width 113 height 17
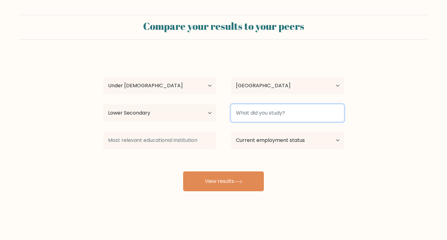
click at [278, 115] on input at bounding box center [287, 112] width 113 height 17
type input "7"
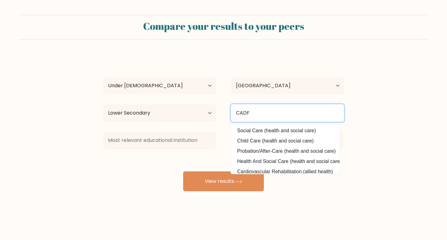
click at [183, 171] on button "View results" at bounding box center [223, 181] width 81 height 20
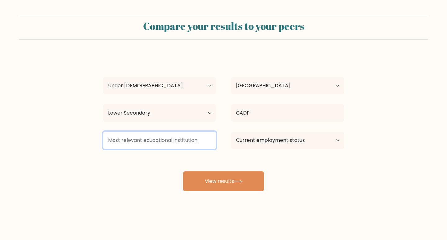
click at [183, 171] on button "View results" at bounding box center [223, 181] width 81 height 20
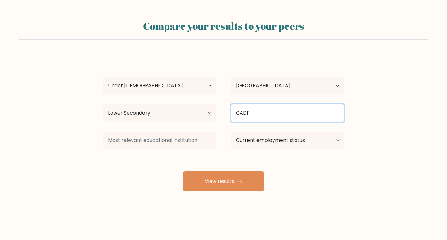
click at [267, 114] on input "CADF" at bounding box center [287, 112] width 113 height 17
click at [183, 171] on button "View results" at bounding box center [223, 181] width 81 height 20
click at [268, 114] on input "CAD" at bounding box center [287, 112] width 113 height 17
type input "CADET"
click at [183, 171] on button "View results" at bounding box center [223, 181] width 81 height 20
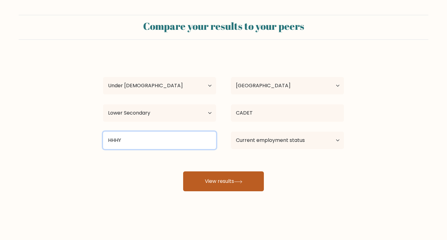
type input "HHHY"
click at [183, 171] on button "View results" at bounding box center [223, 181] width 81 height 20
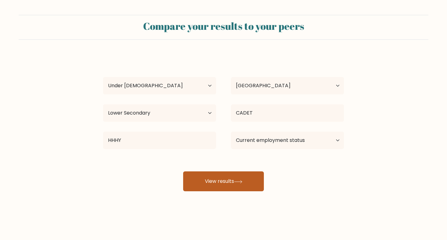
click at [219, 175] on button "View results" at bounding box center [223, 181] width 81 height 20
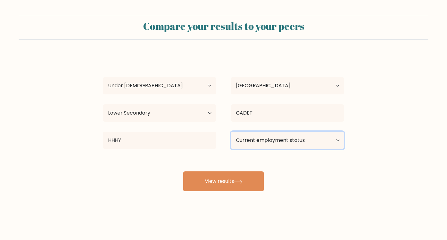
select select "student"
click at [231, 132] on select "Current employment status Employed Student Retired Other / prefer not to answer" at bounding box center [287, 140] width 113 height 17
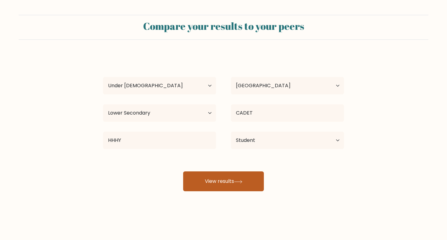
click at [226, 185] on button "View results" at bounding box center [223, 181] width 81 height 20
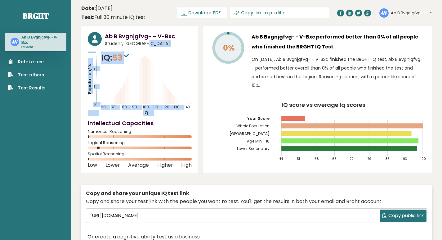
drag, startPoint x: 128, startPoint y: 50, endPoint x: 125, endPoint y: 42, distance: 9.0
click at [125, 42] on div "Ab B Bvgnjgfvg- - V-Bxc Student, [GEOGRAPHIC_DATA] IQ: 53 Population/% IQ 0 1 2…" at bounding box center [139, 99] width 117 height 147
drag, startPoint x: 141, startPoint y: 67, endPoint x: 174, endPoint y: 65, distance: 32.7
click at [142, 67] on icon "Population/% IQ 0 1 2 60 70 80 90 100 110 120 130 140" at bounding box center [140, 84] width 104 height 64
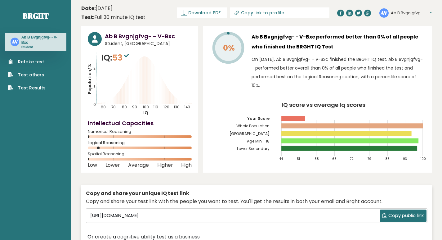
click at [184, 67] on icon "Population/% IQ 0 1 2 60 70 80 90 100 110 120 130 140" at bounding box center [140, 84] width 104 height 64
